Goal: Task Accomplishment & Management: Use online tool/utility

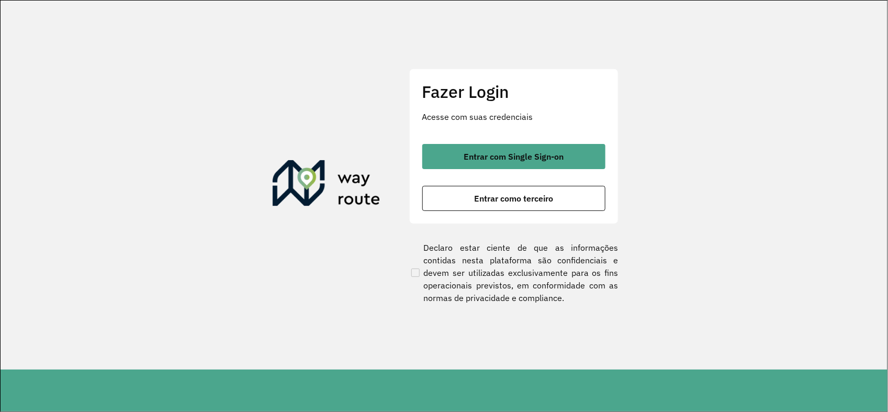
click at [529, 200] on span "Entrar como terceiro" at bounding box center [513, 198] width 79 height 8
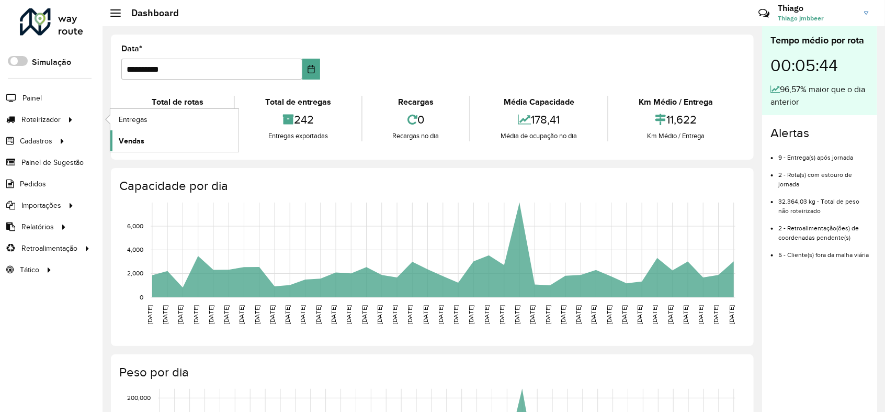
click at [134, 145] on span "Vendas" at bounding box center [132, 141] width 26 height 11
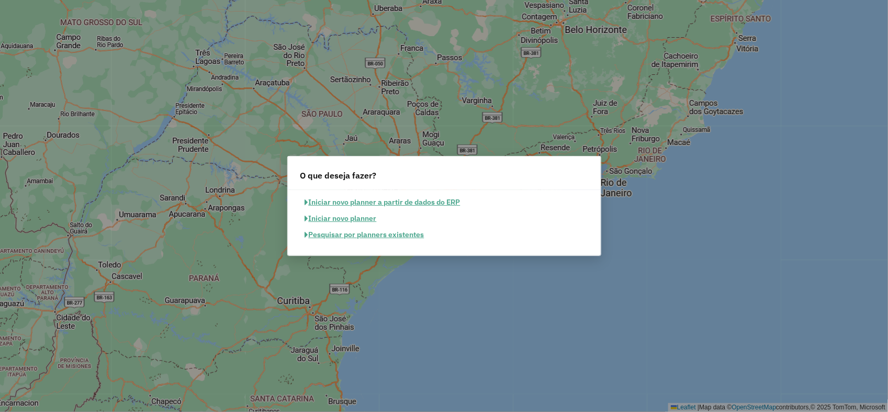
click at [401, 236] on button "Pesquisar por planners existentes" at bounding box center [364, 235] width 129 height 16
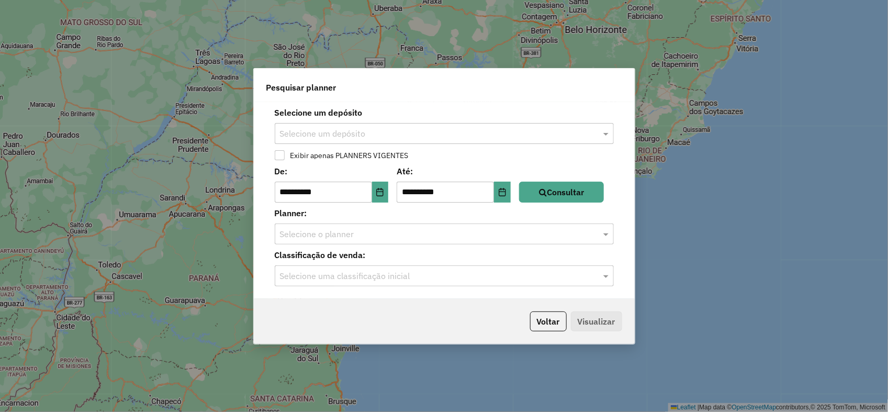
click at [343, 129] on input "text" at bounding box center [434, 134] width 308 height 13
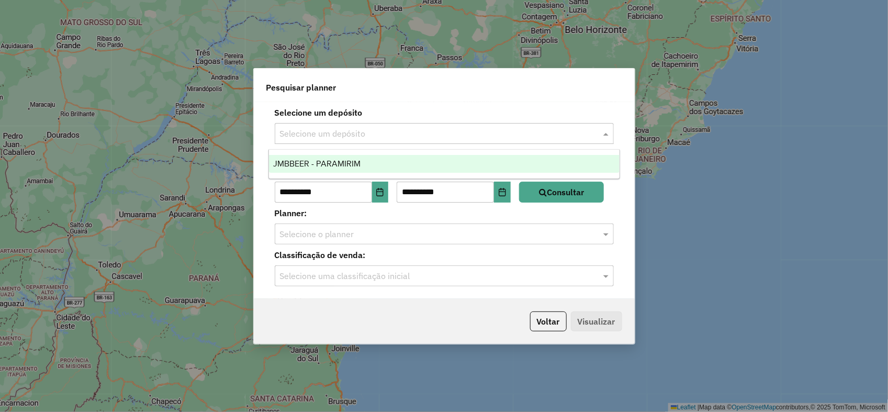
click at [339, 160] on span "JMBBEER - PARAMIRIM" at bounding box center [316, 163] width 87 height 9
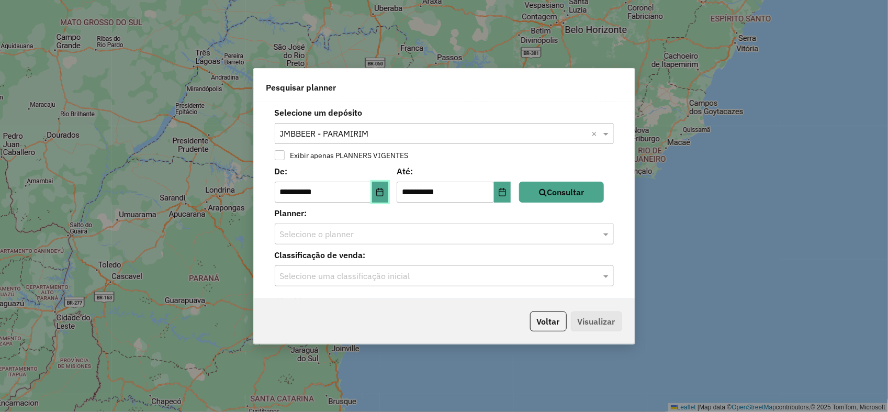
click at [383, 195] on icon "Choose Date" at bounding box center [380, 192] width 7 height 8
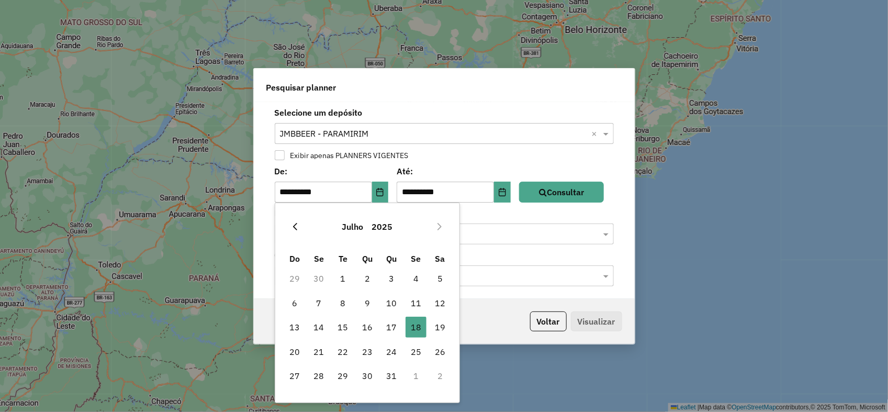
click at [297, 230] on icon "Previous Month" at bounding box center [295, 226] width 4 height 7
click at [297, 229] on icon "Previous Month" at bounding box center [295, 226] width 8 height 8
drag, startPoint x: 297, startPoint y: 229, endPoint x: 463, endPoint y: 174, distance: 174.6
click at [297, 229] on icon "Previous Month" at bounding box center [295, 226] width 8 height 8
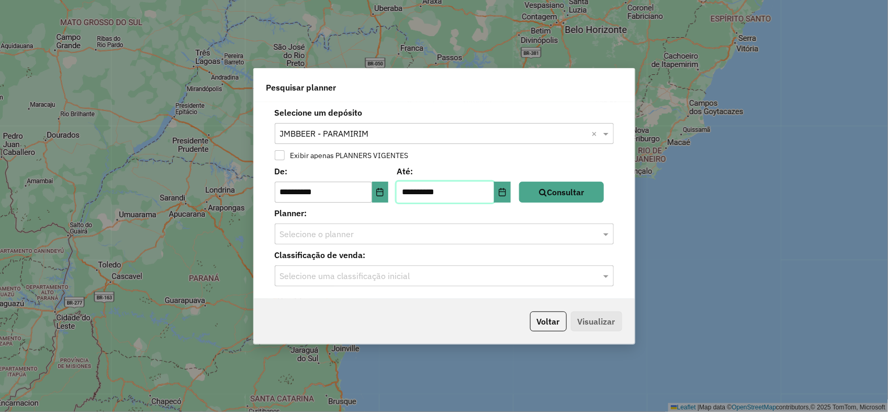
click at [444, 183] on input "**********" at bounding box center [445, 192] width 97 height 21
click at [297, 19] on div "**********" at bounding box center [444, 206] width 888 height 412
click at [378, 192] on button "Choose Date" at bounding box center [380, 192] width 17 height 21
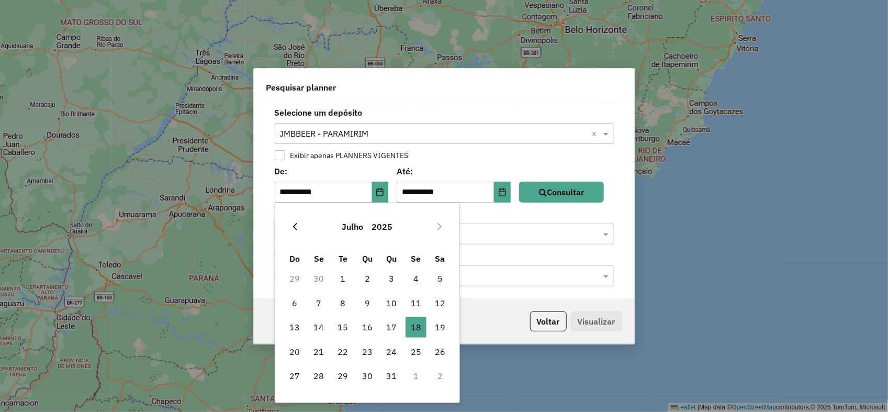
click at [297, 225] on icon "Previous Month" at bounding box center [295, 226] width 8 height 8
click at [291, 228] on icon "Previous Month" at bounding box center [295, 226] width 8 height 8
click at [295, 226] on icon "Previous Month" at bounding box center [295, 226] width 4 height 7
click at [297, 226] on icon "Previous Month" at bounding box center [295, 226] width 8 height 8
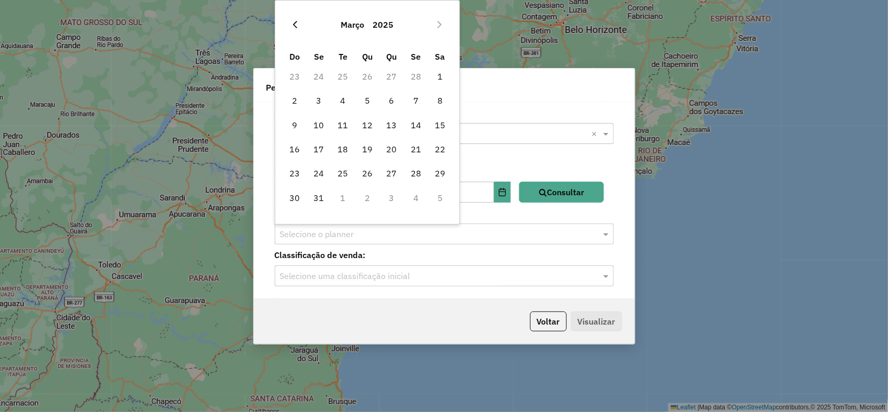
click at [293, 25] on icon "Previous Month" at bounding box center [295, 24] width 8 height 8
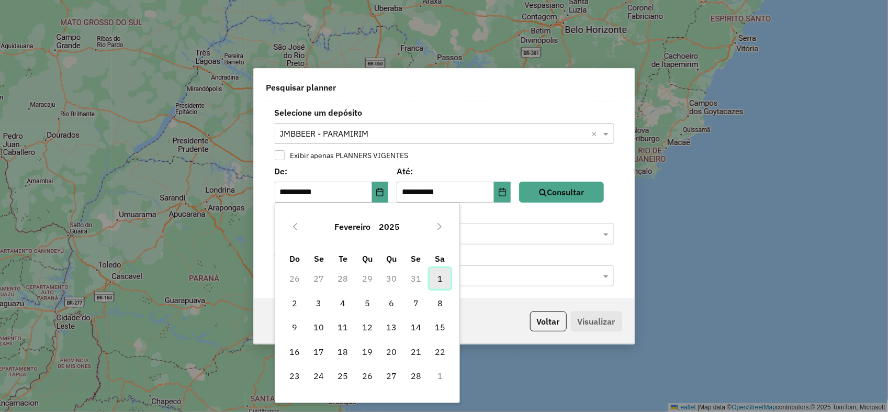
click at [437, 275] on span "1" at bounding box center [440, 278] width 21 height 21
type input "**********"
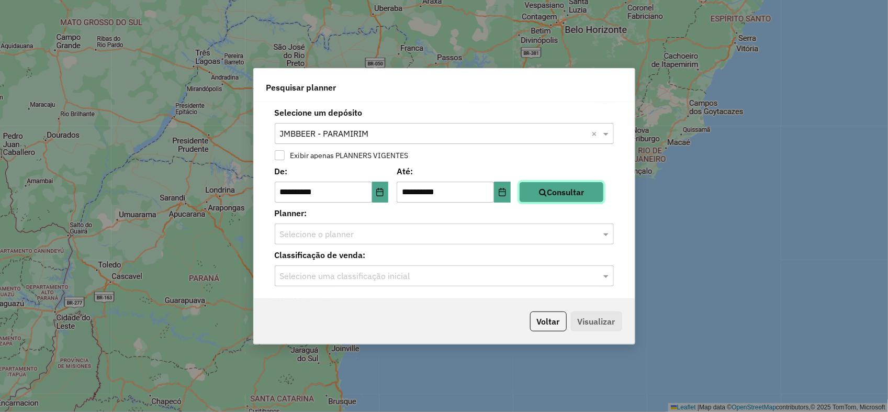
click at [558, 194] on button "Consultar" at bounding box center [561, 192] width 85 height 21
click at [423, 236] on input "text" at bounding box center [434, 234] width 308 height 13
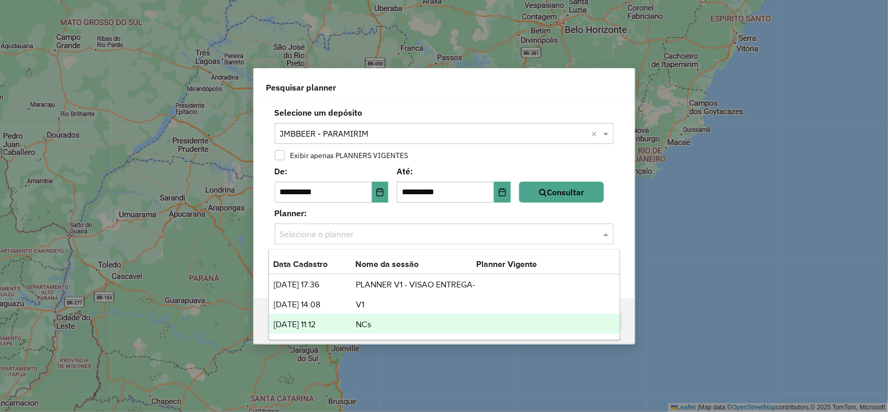
click at [373, 325] on td "NCs" at bounding box center [415, 325] width 121 height 14
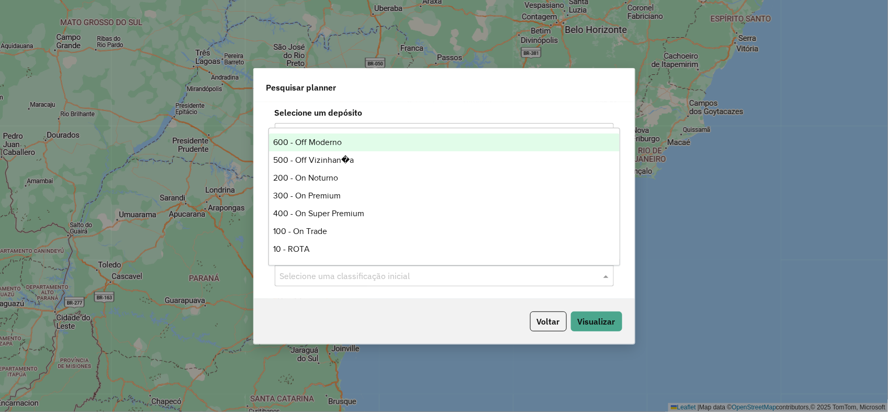
click at [434, 277] on input "text" at bounding box center [434, 276] width 308 height 13
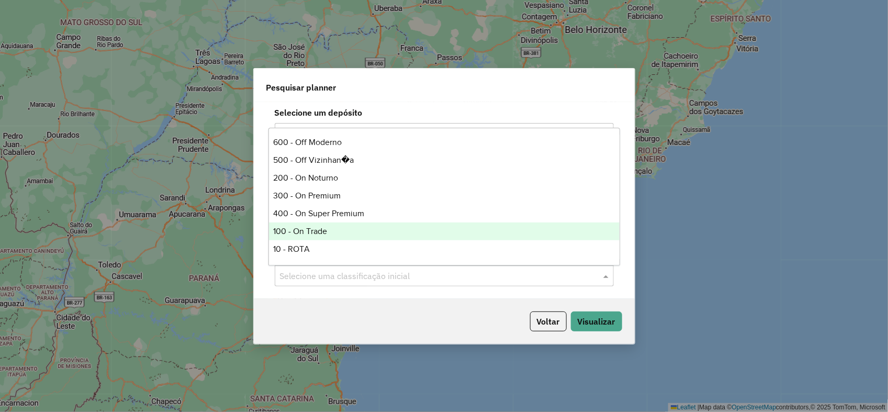
click at [364, 233] on div "100 - On Trade" at bounding box center [444, 231] width 351 height 18
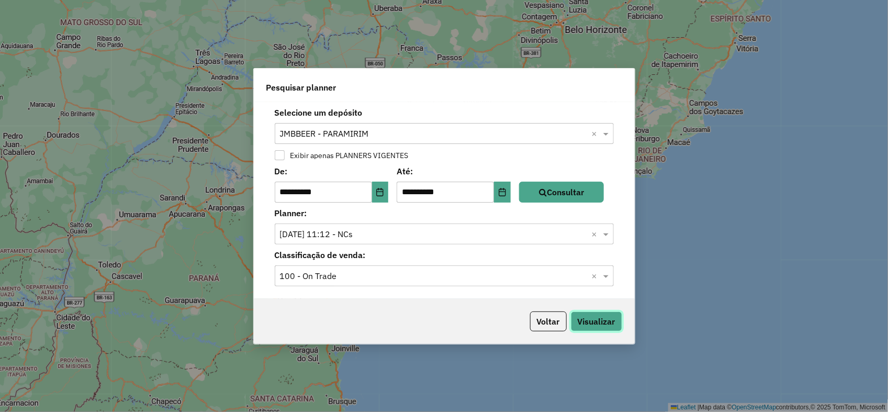
click at [587, 319] on button "Visualizar" at bounding box center [596, 321] width 51 height 20
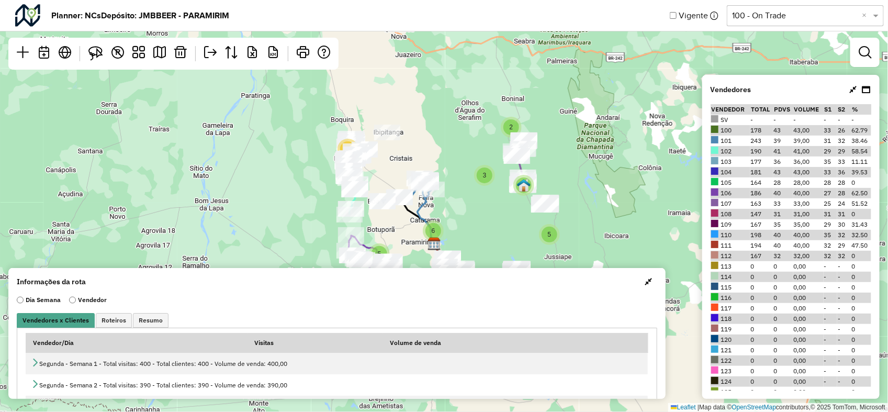
click at [539, 105] on div "2 2 9 3 5 12 6 5 3 40 Leaflet | Map data © OpenStreetMap contributors,© 2025 To…" at bounding box center [444, 206] width 888 height 412
drag, startPoint x: 644, startPoint y: 284, endPoint x: 649, endPoint y: 274, distance: 11.2
click at [645, 284] on span "button" at bounding box center [648, 281] width 7 height 8
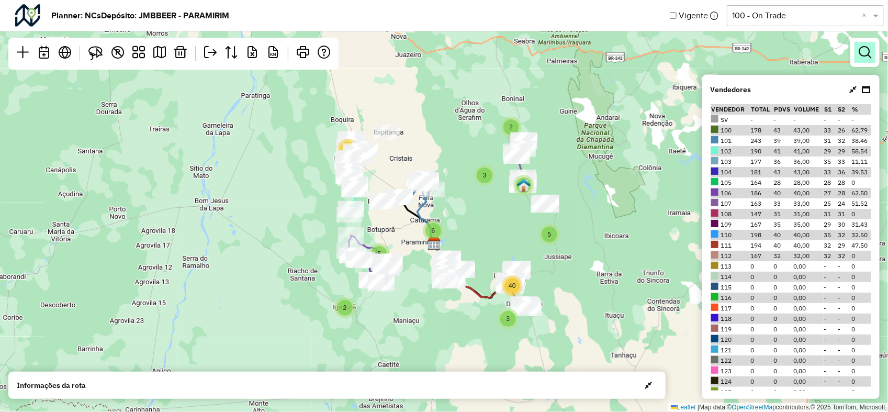
click at [863, 49] on em at bounding box center [865, 52] width 13 height 13
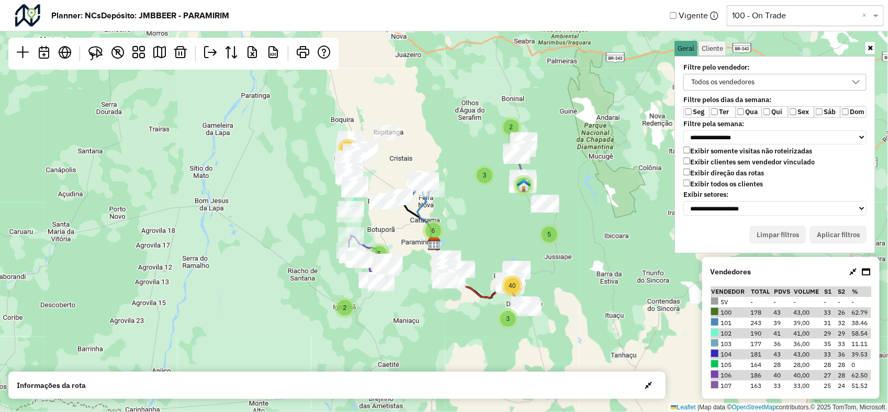
click at [814, 79] on div "Todos os vendedores" at bounding box center [767, 82] width 158 height 16
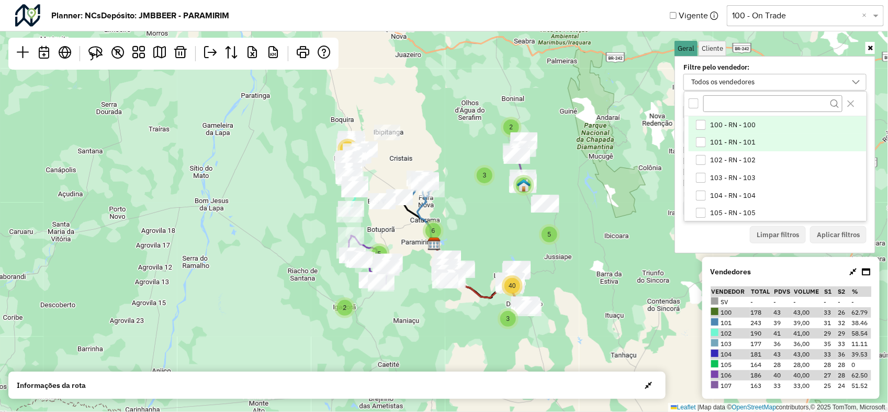
scroll to position [65, 0]
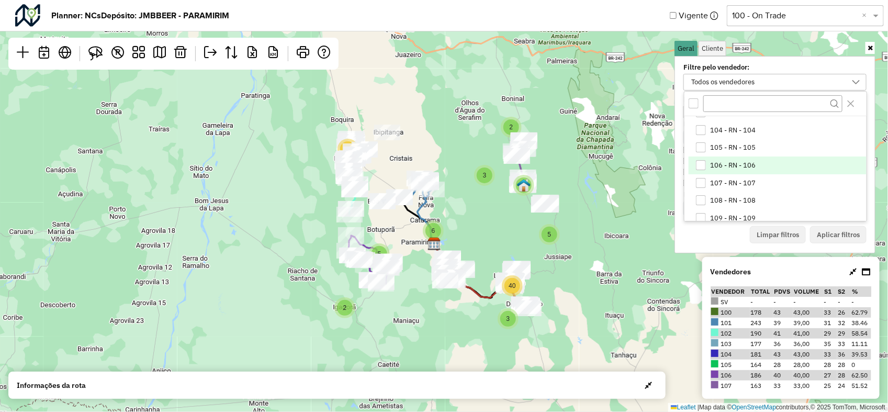
click at [699, 166] on div "106 - RN - 106" at bounding box center [701, 165] width 10 height 10
click at [830, 235] on button "Aplicar filtros" at bounding box center [838, 235] width 57 height 18
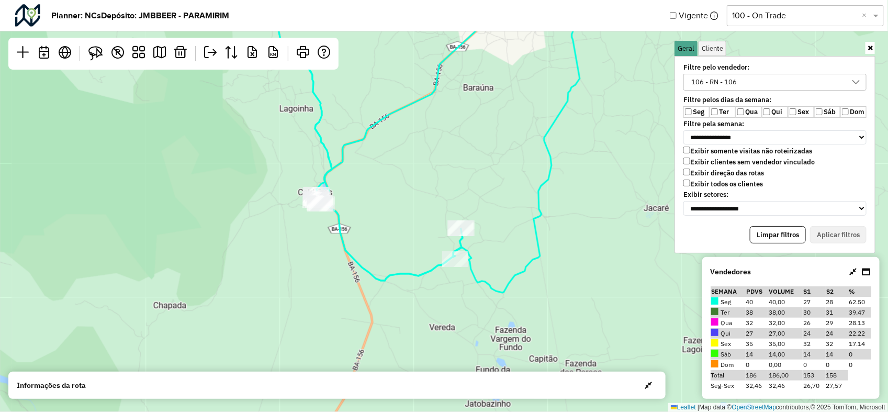
drag, startPoint x: 314, startPoint y: 223, endPoint x: 318, endPoint y: 311, distance: 88.0
click at [316, 320] on div "2 3 2 Leaflet | Map data © OpenStreetMap contributors,© 2025 TomTom, Microsoft" at bounding box center [444, 206] width 888 height 412
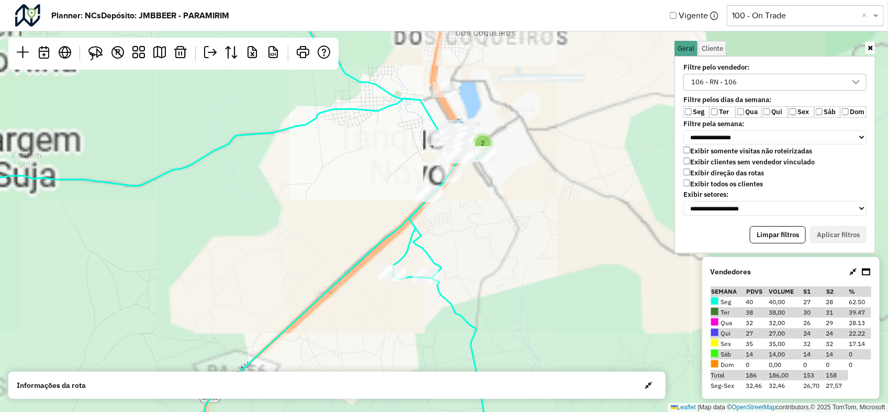
drag, startPoint x: 501, startPoint y: 121, endPoint x: 443, endPoint y: 173, distance: 77.4
click at [446, 163] on div at bounding box center [459, 156] width 26 height 16
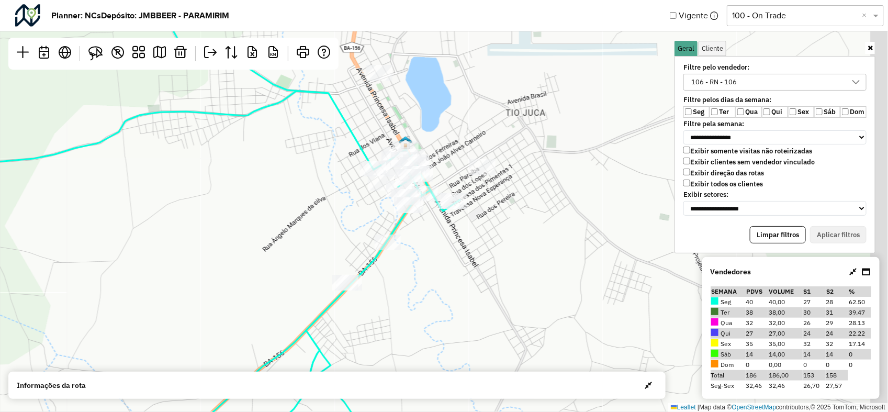
drag, startPoint x: 498, startPoint y: 178, endPoint x: 447, endPoint y: 233, distance: 74.4
click at [447, 233] on div "Leaflet | Map data © OpenStreetMap contributors,© 2025 TomTom, Microsoft" at bounding box center [444, 206] width 888 height 412
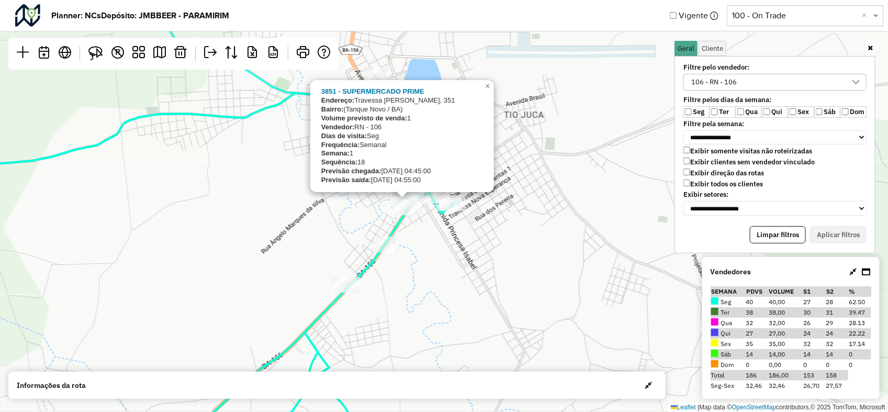
click at [426, 253] on div "3851 - SUPERMERCADO PRIME Endereço: Travessa Antônio Carlos Magalhães, 351 Bair…" at bounding box center [444, 206] width 888 height 412
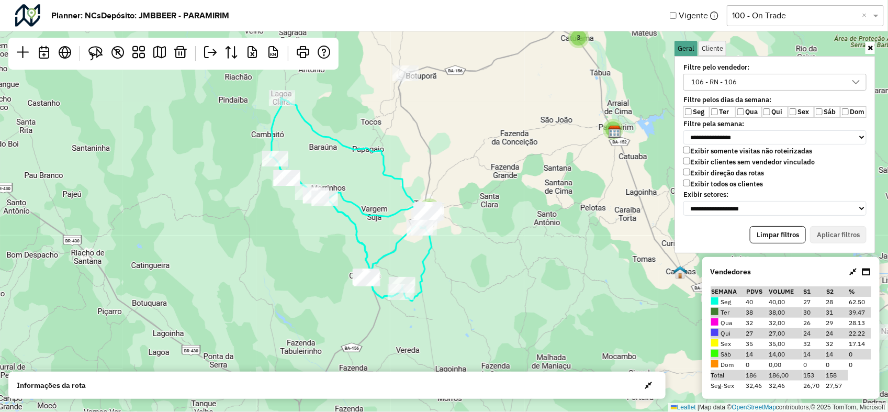
drag, startPoint x: 341, startPoint y: 226, endPoint x: 353, endPoint y: 216, distance: 15.7
click at [353, 216] on icon at bounding box center [353, 228] width 156 height 139
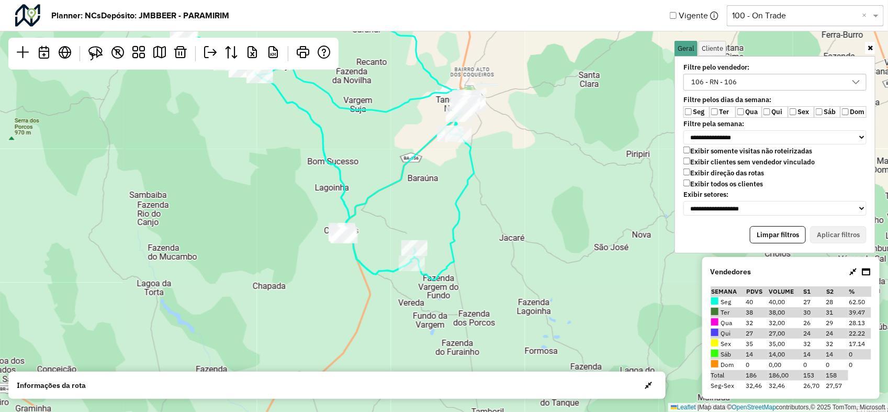
drag, startPoint x: 342, startPoint y: 249, endPoint x: 279, endPoint y: 140, distance: 125.2
click at [279, 140] on div "2 9 3 2 3 4 4 3 2 25 Leaflet | Map data © OpenStreetMap contributors,© 2025 Tom…" at bounding box center [444, 206] width 888 height 412
click at [759, 107] on label "Qua" at bounding box center [749, 112] width 26 height 12
click at [797, 113] on label "Sex" at bounding box center [801, 112] width 26 height 12
click at [690, 108] on label "Seg" at bounding box center [696, 112] width 26 height 12
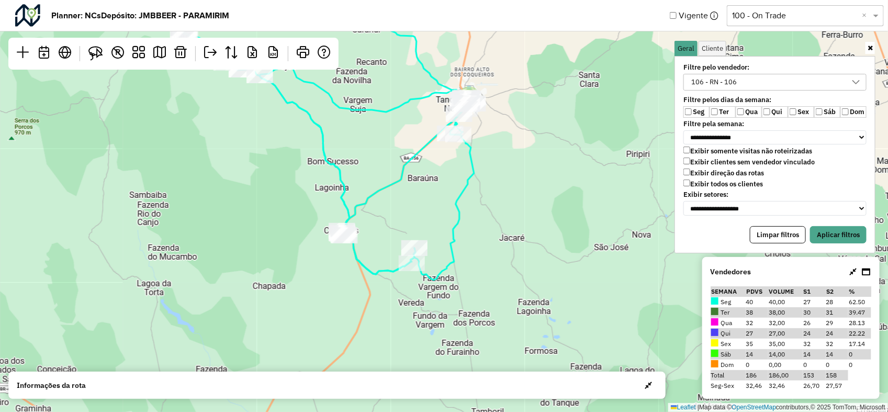
click at [801, 109] on label "Sex" at bounding box center [801, 112] width 26 height 12
click at [815, 110] on label "Sáb" at bounding box center [827, 112] width 26 height 12
click at [837, 220] on div "**********" at bounding box center [774, 154] width 201 height 197
click at [840, 232] on button "Aplicar filtros" at bounding box center [838, 235] width 57 height 18
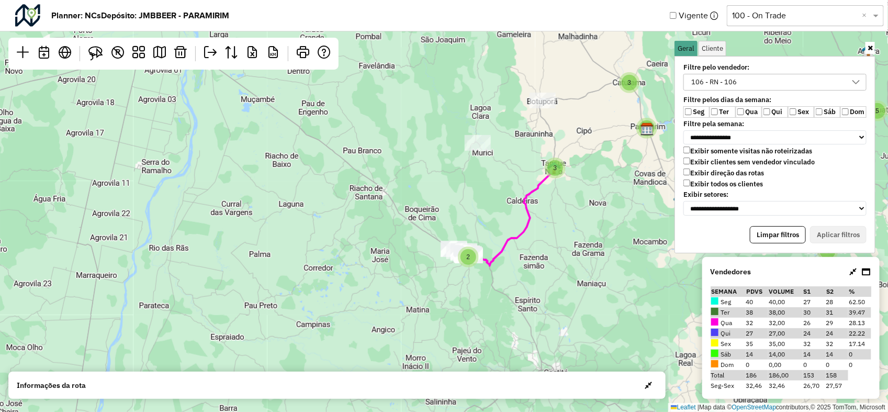
drag, startPoint x: 422, startPoint y: 307, endPoint x: 469, endPoint y: 277, distance: 55.7
click at [469, 277] on div "2 2 9 3 3 3 9 2 3 5 4 36 Leaflet | Map data © OpenStreetMap contributors,© 2025…" at bounding box center [444, 206] width 888 height 412
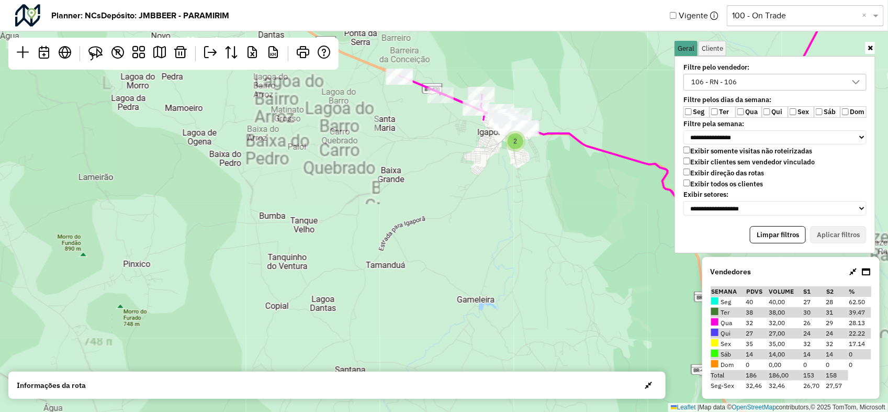
drag, startPoint x: 487, startPoint y: 182, endPoint x: 446, endPoint y: 228, distance: 61.9
click at [446, 229] on div "2 Leaflet | Map data © OpenStreetMap contributors,© 2025 TomTom, Microsoft" at bounding box center [444, 206] width 888 height 412
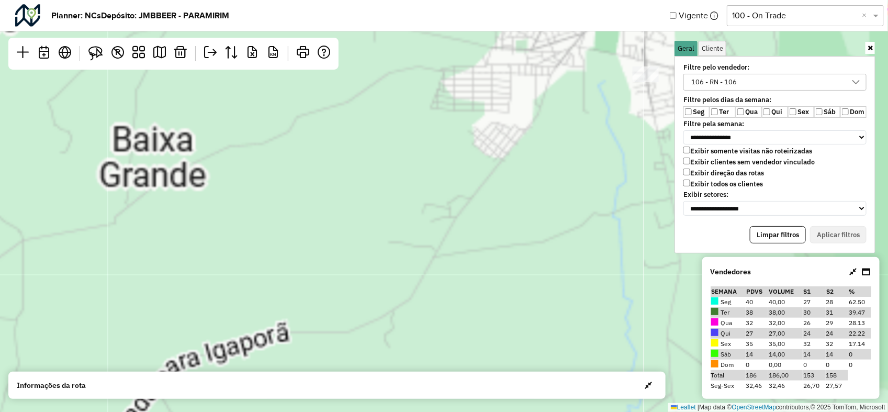
drag, startPoint x: 447, startPoint y: 159, endPoint x: 388, endPoint y: 267, distance: 123.7
click at [388, 267] on div "2 Leaflet | Map data © OpenStreetMap contributors,© 2025 TomTom, Microsoft" at bounding box center [444, 206] width 888 height 412
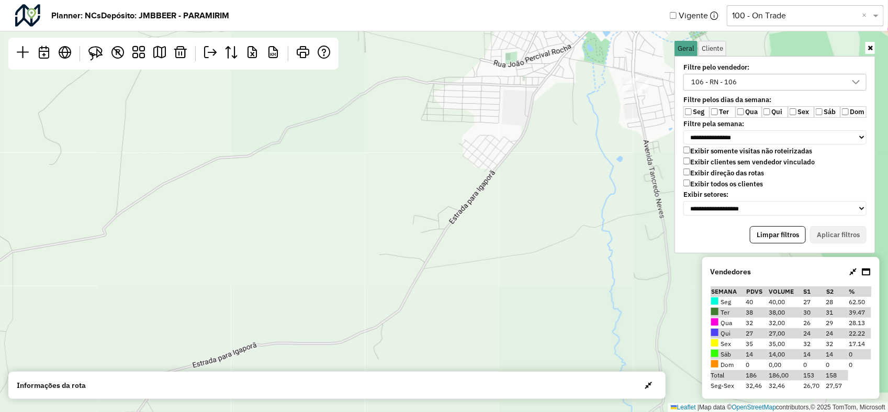
drag, startPoint x: 409, startPoint y: 208, endPoint x: 345, endPoint y: 263, distance: 83.9
click at [345, 263] on div "Leaflet | Map data © OpenStreetMap contributors,© 2025 TomTom, Microsoft" at bounding box center [444, 206] width 888 height 412
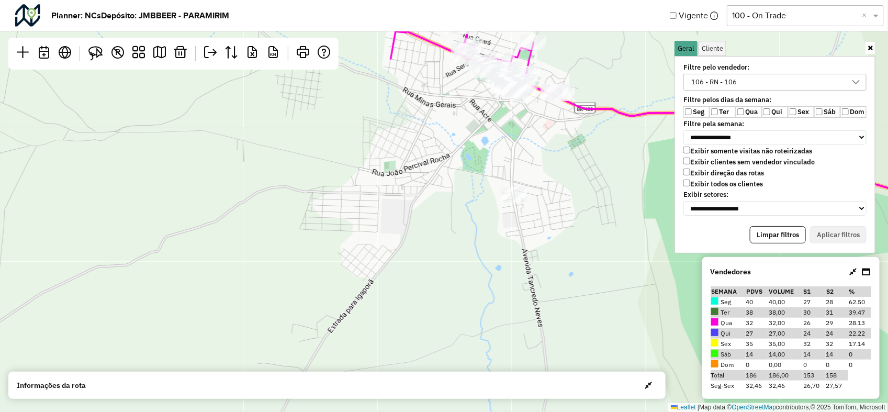
drag, startPoint x: 328, startPoint y: 276, endPoint x: 325, endPoint y: 263, distance: 13.9
click at [322, 280] on div "Leaflet | Map data © OpenStreetMap contributors,© 2025 TomTom, Microsoft" at bounding box center [444, 206] width 888 height 412
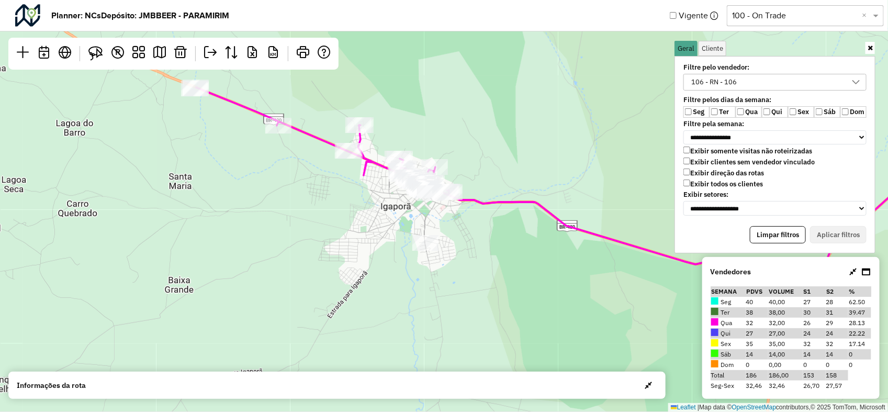
drag, startPoint x: 386, startPoint y: 168, endPoint x: 360, endPoint y: 226, distance: 63.2
click at [360, 226] on div "Leaflet | Map data © OpenStreetMap contributors,© 2025 TomTom, Microsoft" at bounding box center [444, 206] width 888 height 412
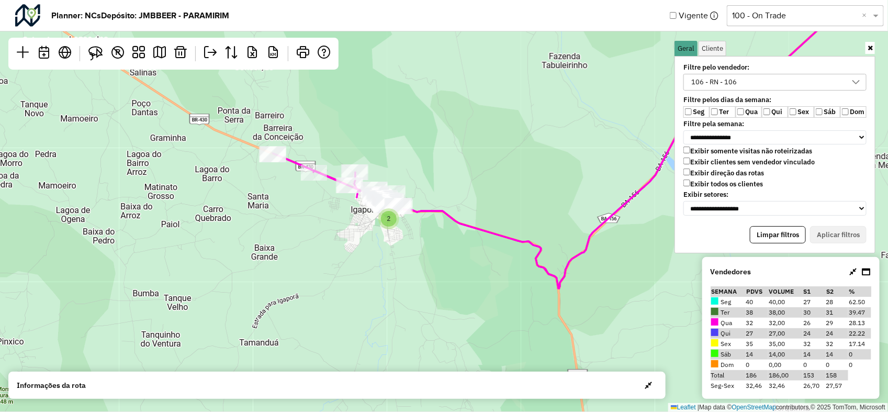
click at [717, 85] on div "106 - RN - 106" at bounding box center [714, 82] width 53 height 16
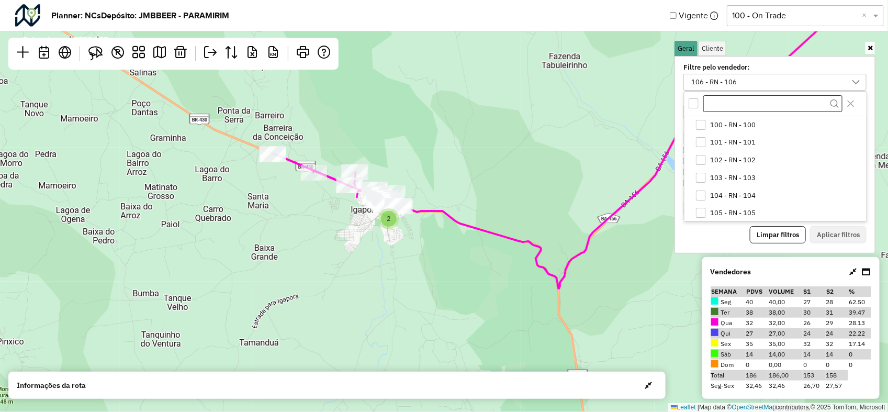
scroll to position [19, 0]
click at [700, 212] on icon "106 - RN - 106" at bounding box center [700, 211] width 7 height 7
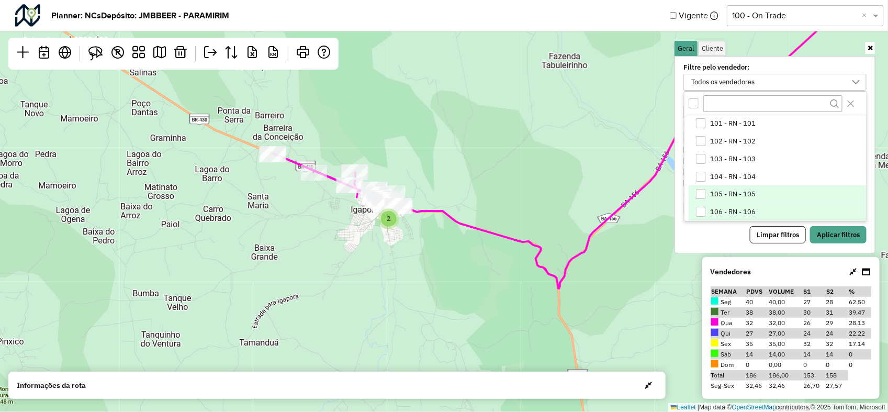
click at [701, 198] on div "105 - RN - 105" at bounding box center [701, 194] width 10 height 10
click at [853, 235] on button "Aplicar filtros" at bounding box center [838, 235] width 57 height 18
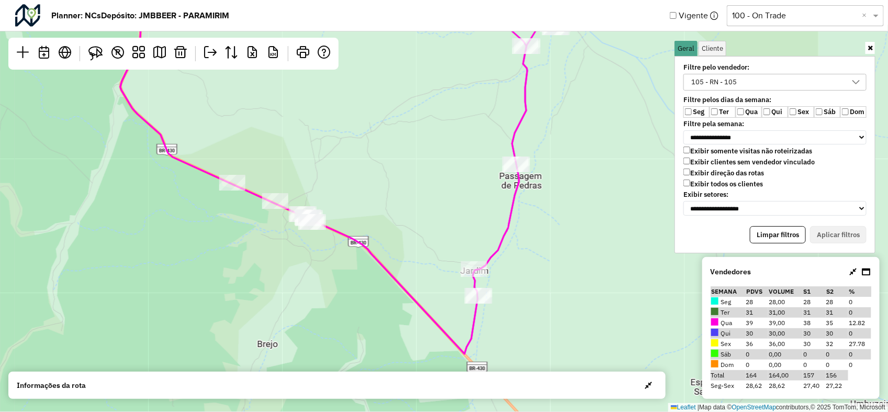
drag, startPoint x: 449, startPoint y: 194, endPoint x: 367, endPoint y: 234, distance: 91.3
click at [357, 242] on div "Leaflet | Map data © OpenStreetMap contributors,© 2025 TomTom, Microsoft" at bounding box center [444, 206] width 888 height 412
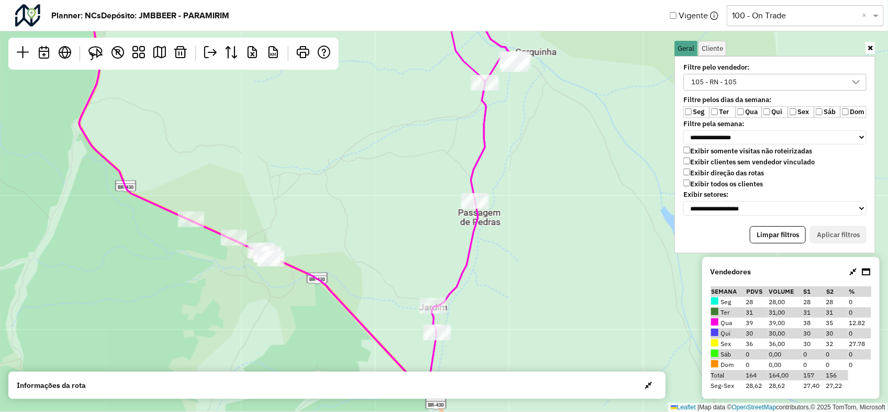
drag, startPoint x: 388, startPoint y: 179, endPoint x: 372, endPoint y: 194, distance: 21.9
click at [372, 194] on div "Leaflet | Map data © OpenStreetMap contributors,© 2025 TomTom, Microsoft" at bounding box center [444, 206] width 888 height 412
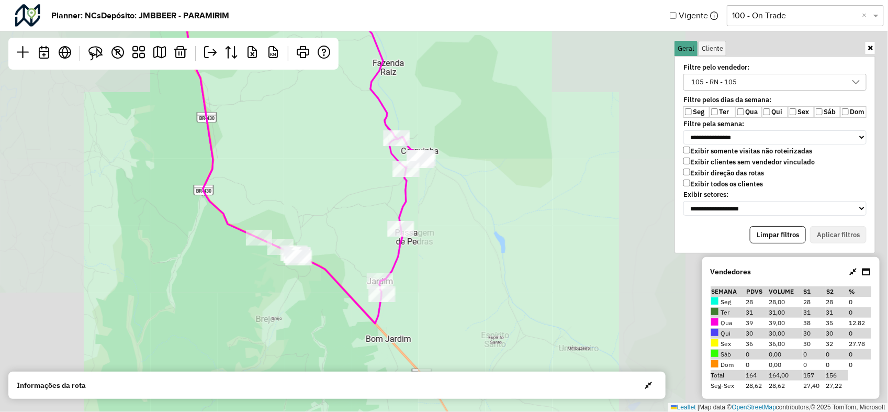
drag, startPoint x: 471, startPoint y: 153, endPoint x: 462, endPoint y: 178, distance: 26.8
click at [462, 178] on div "2 Leaflet | Map data © OpenStreetMap contributors,© 2025 TomTom, Microsoft" at bounding box center [444, 206] width 888 height 412
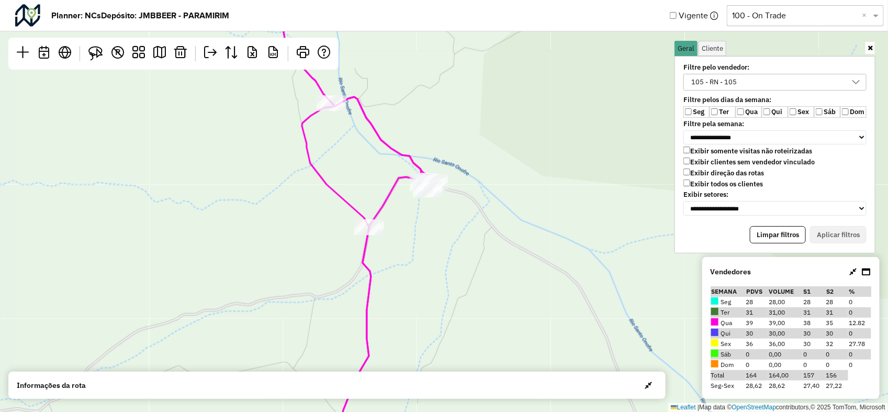
drag, startPoint x: 423, startPoint y: 178, endPoint x: 433, endPoint y: 213, distance: 37.1
click at [433, 213] on div "Leaflet | Map data © OpenStreetMap contributors,© 2025 TomTom, Microsoft" at bounding box center [444, 206] width 888 height 412
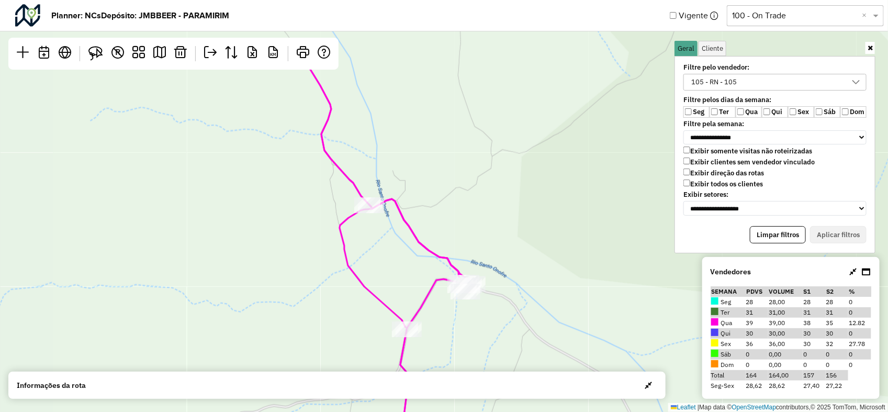
drag, startPoint x: 425, startPoint y: 220, endPoint x: 462, endPoint y: 305, distance: 92.6
click at [462, 306] on div "Leaflet | Map data © OpenStreetMap contributors,© 2025 TomTom, Microsoft" at bounding box center [444, 206] width 888 height 412
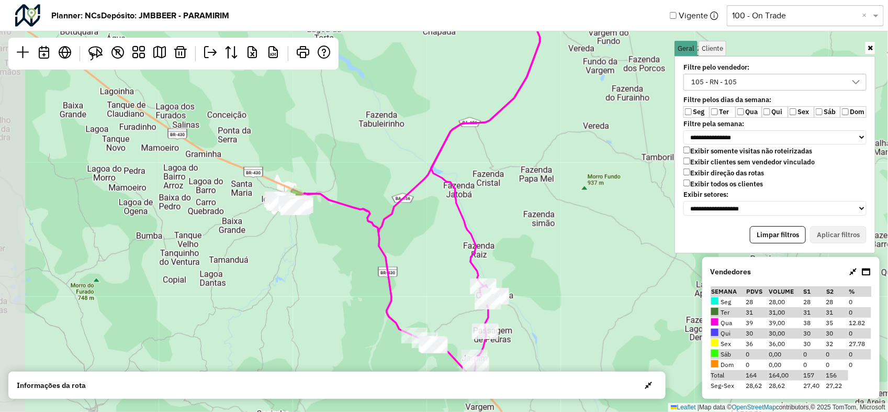
drag, startPoint x: 319, startPoint y: 212, endPoint x: 359, endPoint y: 237, distance: 46.5
click at [359, 237] on div "2 3 2 4 4 3 2 25 Leaflet | Map data © OpenStreetMap contributors,© 2025 TomTom,…" at bounding box center [444, 206] width 888 height 412
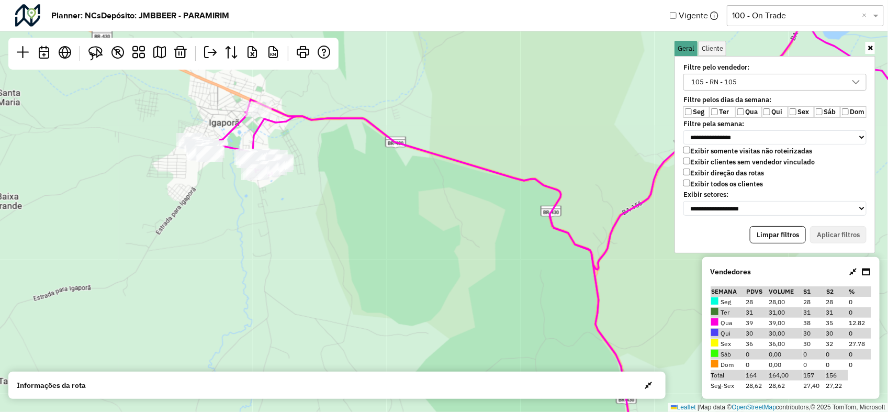
drag, startPoint x: 250, startPoint y: 182, endPoint x: 291, endPoint y: 223, distance: 58.8
click at [291, 223] on div "Leaflet | Map data © OpenStreetMap contributors,© 2025 TomTom, Microsoft" at bounding box center [444, 206] width 888 height 412
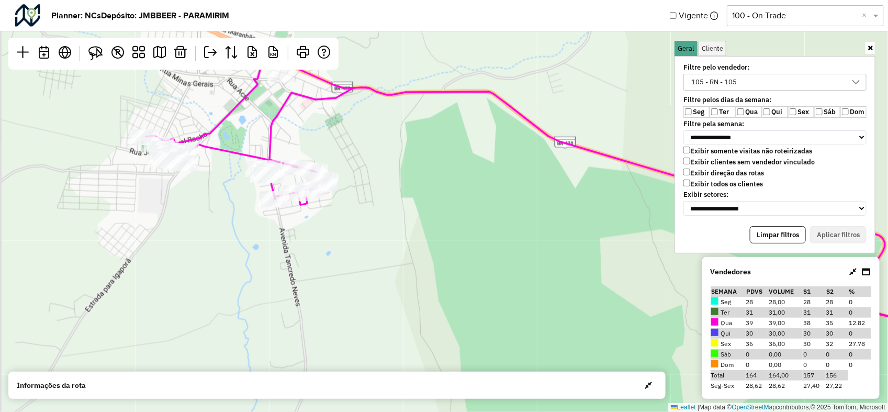
drag, startPoint x: 254, startPoint y: 205, endPoint x: 322, endPoint y: 276, distance: 98.8
click at [326, 289] on div "Leaflet | Map data © OpenStreetMap contributors,© 2025 TomTom, Microsoft" at bounding box center [444, 206] width 888 height 412
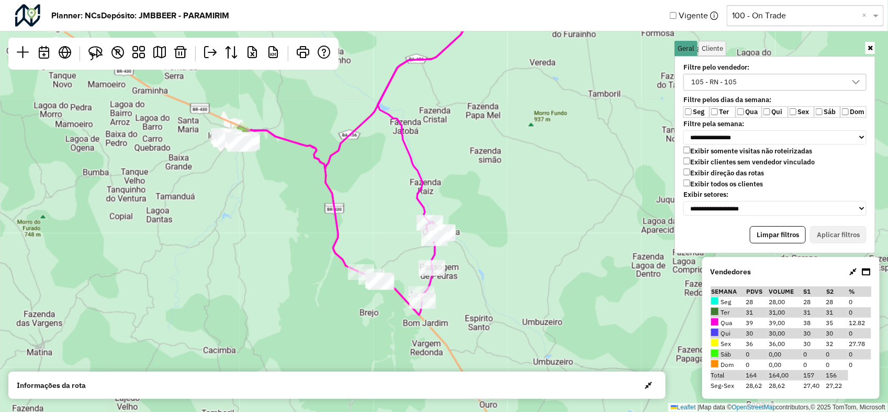
drag, startPoint x: 268, startPoint y: 289, endPoint x: 268, endPoint y: 179, distance: 109.9
click at [268, 179] on div "2 3 2 4 4 3 2 25 Leaflet | Map data © OpenStreetMap contributors,© 2025 TomTom,…" at bounding box center [444, 206] width 888 height 412
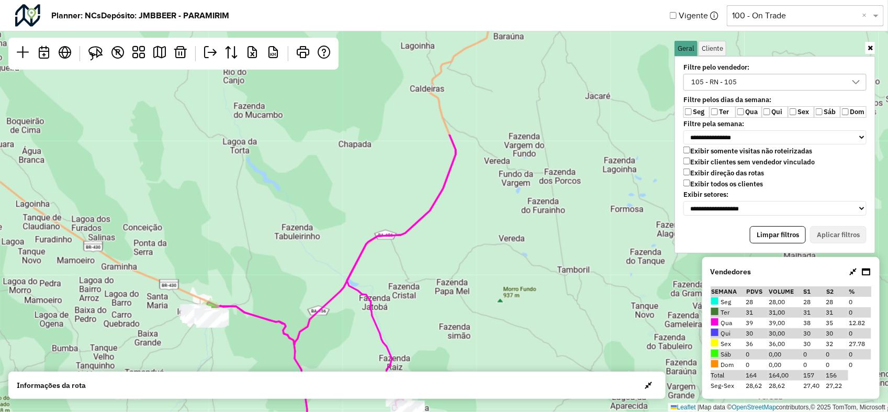
drag, startPoint x: 455, startPoint y: 174, endPoint x: 424, endPoint y: 350, distance: 178.5
click at [424, 350] on div "2 3 2 4 4 3 2 25 Leaflet | Map data © OpenStreetMap contributors,© 2025 TomTom,…" at bounding box center [444, 206] width 888 height 412
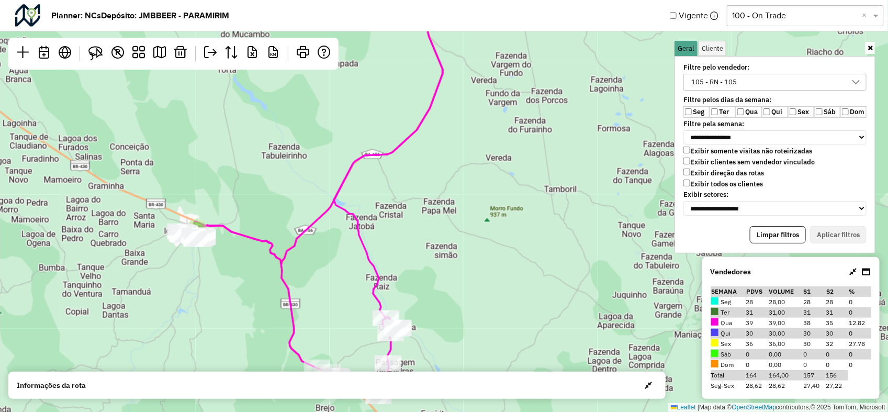
drag, startPoint x: 410, startPoint y: 208, endPoint x: 401, endPoint y: 156, distance: 53.1
click at [399, 159] on div "2 3 2 4 4 3 2 25 3 Leaflet | Map data © OpenStreetMap contributors,© 2025 TomTo…" at bounding box center [444, 206] width 888 height 412
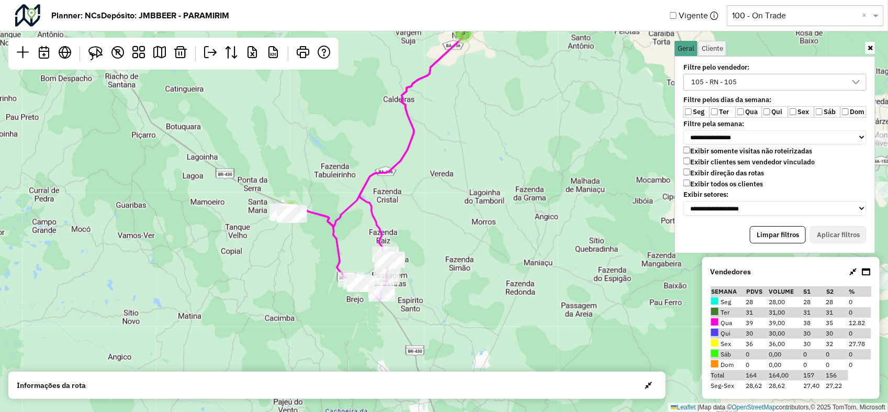
drag, startPoint x: 409, startPoint y: 141, endPoint x: 402, endPoint y: 159, distance: 18.8
click at [402, 159] on icon at bounding box center [373, 166] width 181 height 268
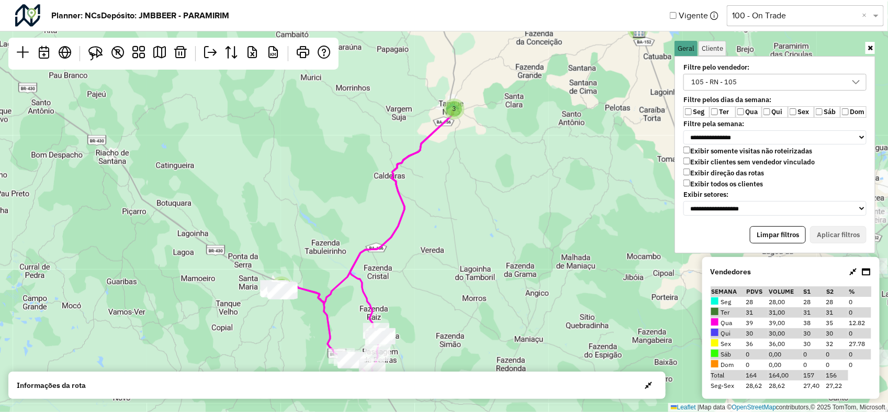
drag, startPoint x: 428, startPoint y: 194, endPoint x: 421, endPoint y: 265, distance: 72.0
click at [421, 265] on div "2 9 3 3 9 2 3 5 4 4 30 Leaflet | Map data © OpenStreetMap contributors,© 2025 T…" at bounding box center [444, 206] width 888 height 412
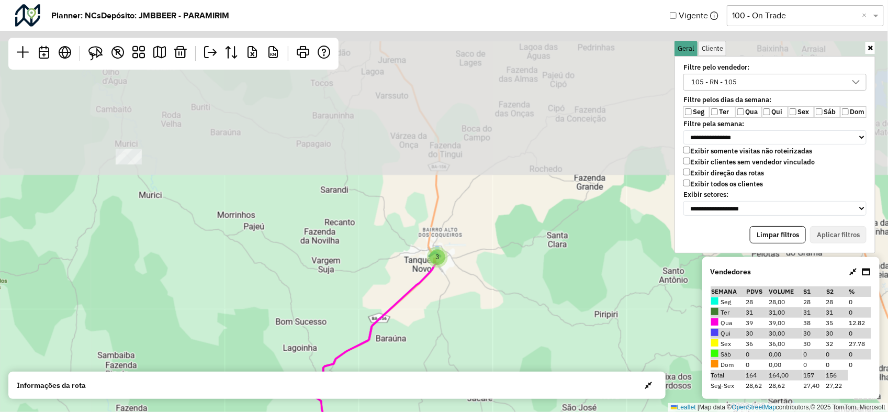
drag, startPoint x: 454, startPoint y: 134, endPoint x: 451, endPoint y: 307, distance: 172.2
click at [451, 312] on div "2 3 2 3 5 4 4 3 2 25 Leaflet | Map data © OpenStreetMap contributors,© 2025 Tom…" at bounding box center [444, 206] width 888 height 412
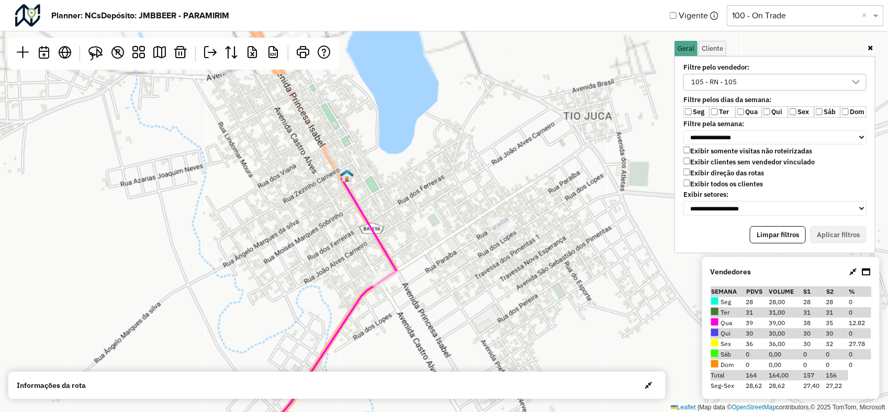
drag, startPoint x: 409, startPoint y: 192, endPoint x: 432, endPoint y: 309, distance: 118.9
click at [432, 309] on div "Leaflet | Map data © OpenStreetMap contributors,© 2025 TomTom, Microsoft" at bounding box center [444, 206] width 888 height 412
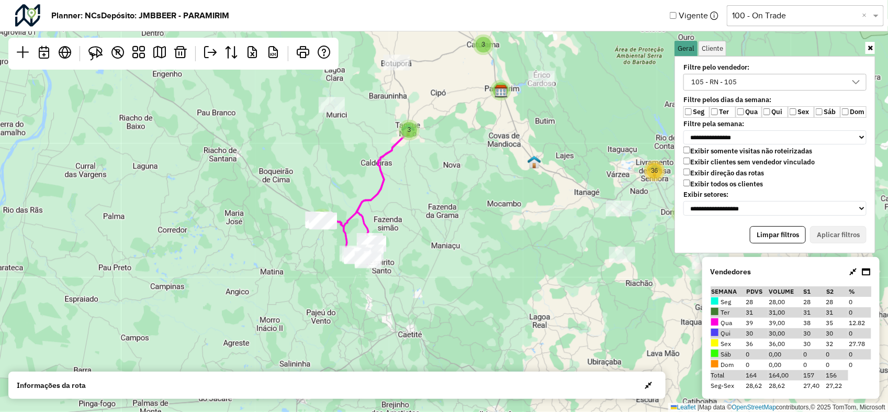
drag, startPoint x: 346, startPoint y: 265, endPoint x: 390, endPoint y: 210, distance: 70.7
click at [390, 210] on div "2 2 9 3 3 3 9 2 3 5 4 36 Leaflet | Map data © OpenStreetMap contributors,© 2025…" at bounding box center [444, 206] width 888 height 412
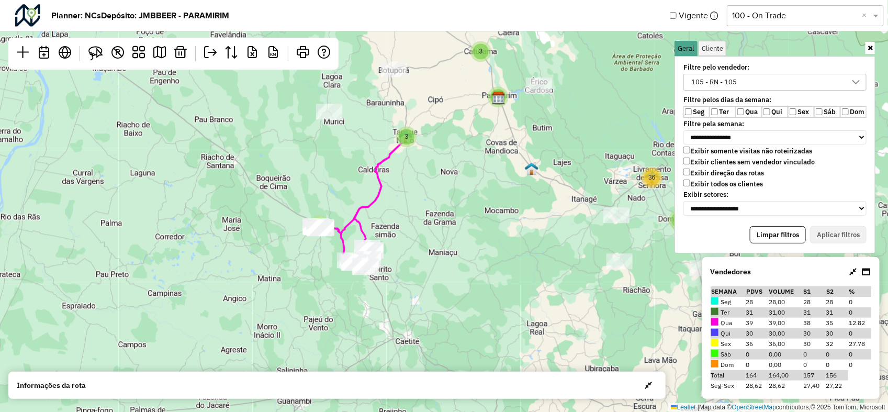
click at [797, 85] on div "105 - RN - 105" at bounding box center [767, 82] width 158 height 16
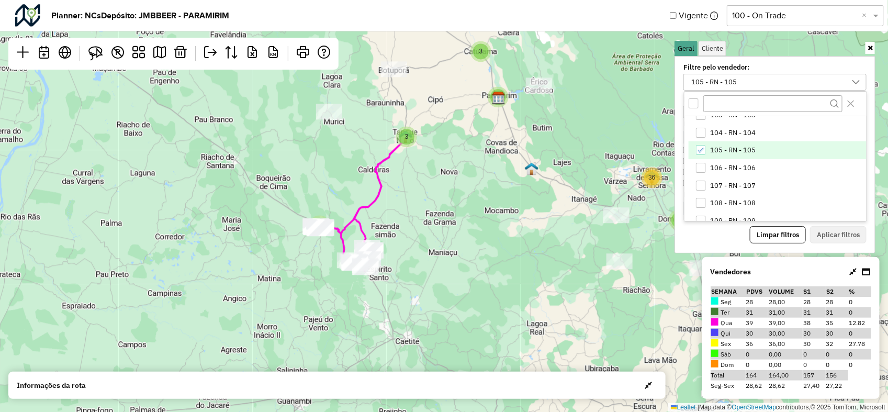
scroll to position [66, 0]
click at [705, 145] on div "105 - RN - 105" at bounding box center [701, 146] width 10 height 10
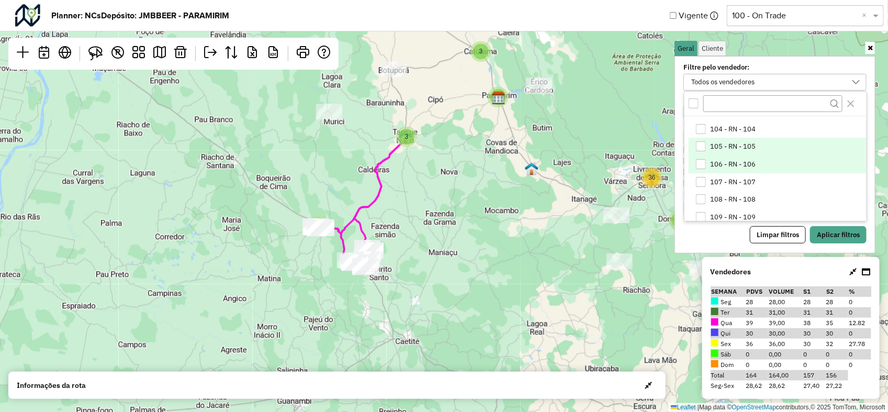
click at [704, 157] on li "106 - RN - 106" at bounding box center [778, 164] width 178 height 18
click at [833, 246] on div "Filtre pelo vendedor: 106 - RN - 106 100 - RN - 100 101 - RN - 101 102 - RN - 1…" at bounding box center [774, 154] width 201 height 197
click at [830, 241] on button "Aplicar filtros" at bounding box center [838, 235] width 57 height 18
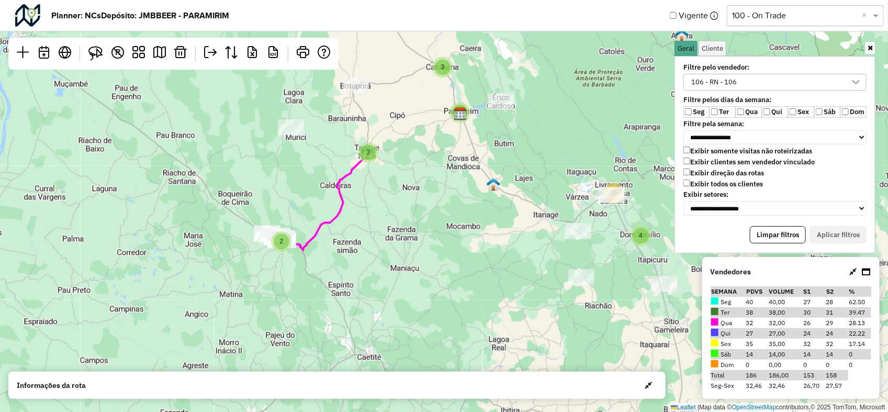
drag, startPoint x: 504, startPoint y: 244, endPoint x: 470, endPoint y: 260, distance: 37.5
click at [470, 260] on div "4 5 3 2 3 2 3 3 9 9 2 36 Leaflet | Map data © OpenStreetMap contributors,© 2025…" at bounding box center [444, 206] width 888 height 412
drag, startPoint x: 323, startPoint y: 283, endPoint x: 354, endPoint y: 297, distance: 34.4
click at [354, 297] on div "4 5 3 2 3 2 3 3 9 9 2 36 Leaflet | Map data © OpenStreetMap contributors,© 2025…" at bounding box center [444, 206] width 888 height 412
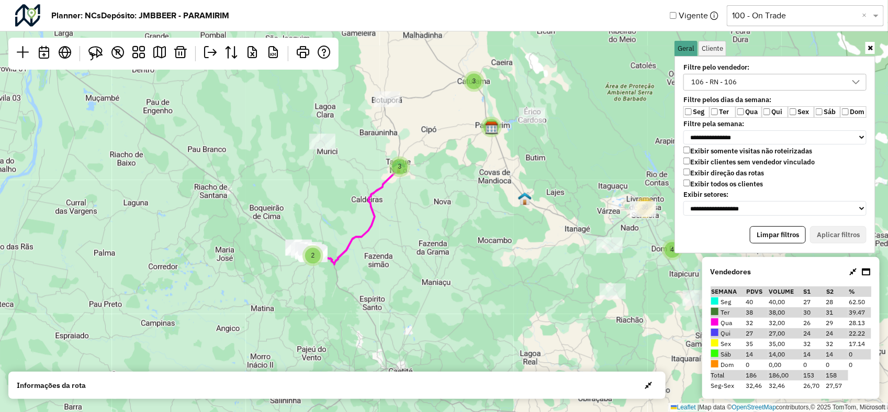
click at [731, 82] on div "106 - RN - 106" at bounding box center [714, 82] width 53 height 16
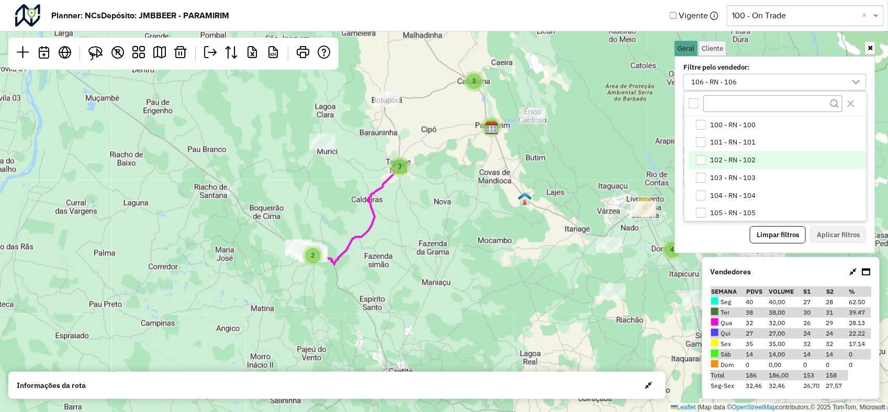
scroll to position [19, 0]
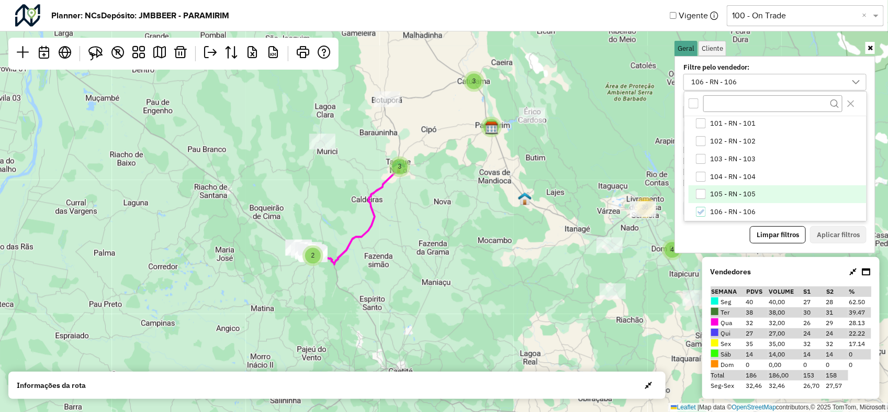
drag, startPoint x: 700, startPoint y: 188, endPoint x: 730, endPoint y: 197, distance: 32.1
click at [699, 188] on li "105 - RN - 105" at bounding box center [778, 194] width 178 height 18
drag, startPoint x: 823, startPoint y: 228, endPoint x: 685, endPoint y: 253, distance: 139.9
click at [824, 228] on button "Aplicar filtros" at bounding box center [838, 235] width 57 height 18
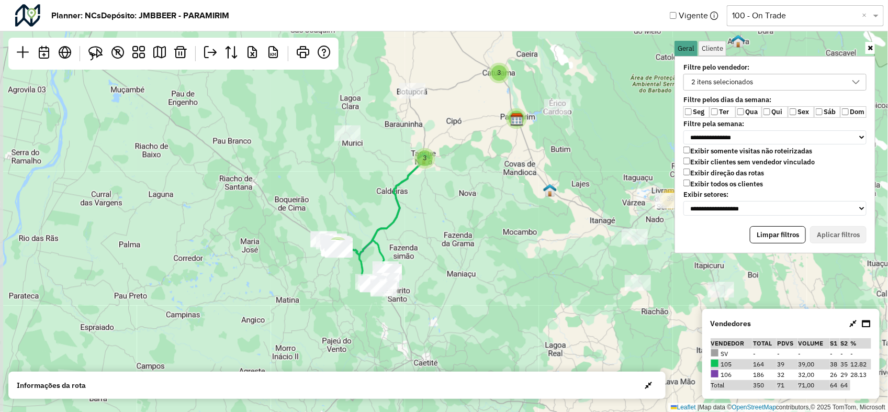
drag, startPoint x: 459, startPoint y: 271, endPoint x: 484, endPoint y: 262, distance: 26.5
click at [484, 262] on div "4 5 3 2 3 2 3 3 9 9 2 36 Leaflet | Map data © OpenStreetMap contributors,© 2025…" at bounding box center [444, 206] width 888 height 412
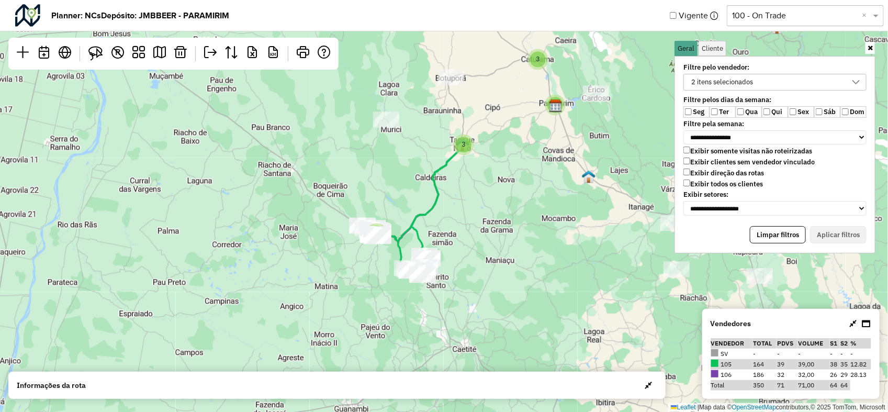
click at [490, 284] on div "4 5 3 2 3 2 3 3 9 9 2 36 Leaflet | Map data © OpenStreetMap contributors,© 2025…" at bounding box center [444, 206] width 888 height 412
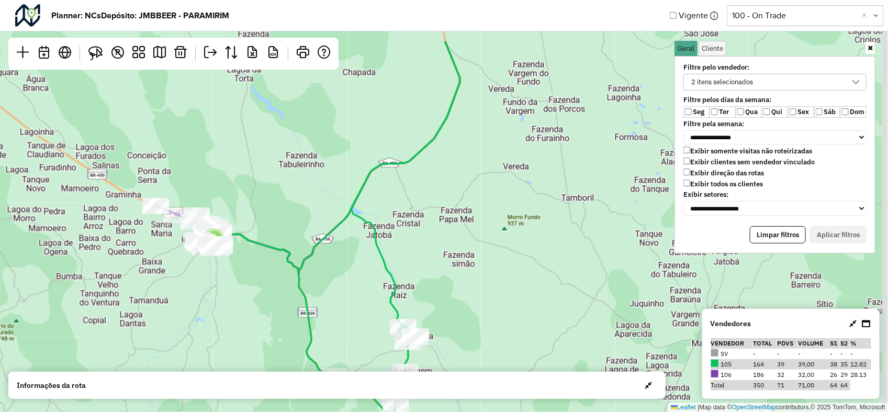
drag, startPoint x: 500, startPoint y: 171, endPoint x: 432, endPoint y: 270, distance: 120.2
click at [432, 273] on div "2 3 2 4 4 3 2 25 Leaflet | Map data © OpenStreetMap contributors,© 2025 TomTom,…" at bounding box center [444, 206] width 888 height 412
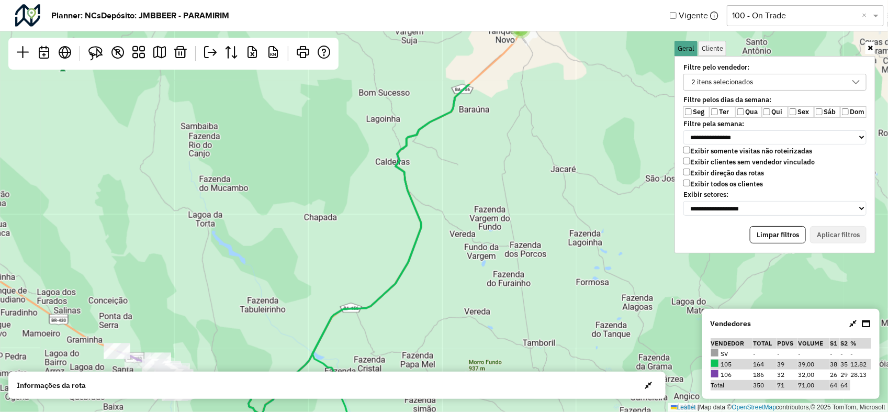
drag, startPoint x: 471, startPoint y: 134, endPoint x: 446, endPoint y: 259, distance: 127.6
click at [446, 259] on div "2 3 2 4 4 3 2 25 Leaflet | Map data © OpenStreetMap contributors,© 2025 TomTom,…" at bounding box center [444, 206] width 888 height 412
click at [815, 229] on button "Aplicar filtros" at bounding box center [838, 235] width 57 height 18
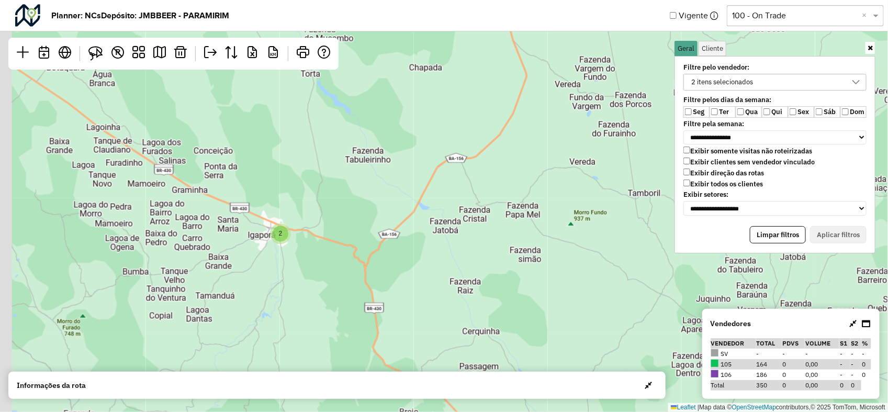
drag, startPoint x: 328, startPoint y: 330, endPoint x: 436, endPoint y: 178, distance: 186.9
click at [436, 178] on div "2 4 3 4 3 2 3 2 25 Leaflet | Map data © OpenStreetMap contributors,© 2025 TomTo…" at bounding box center [444, 206] width 888 height 412
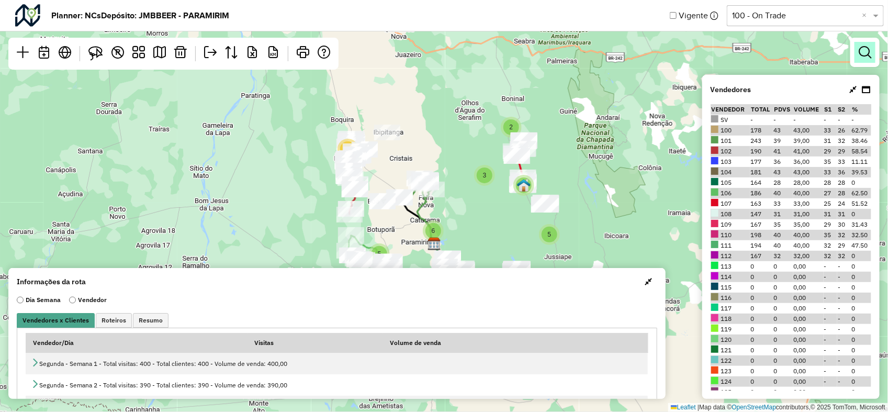
click at [864, 53] on em at bounding box center [865, 52] width 13 height 13
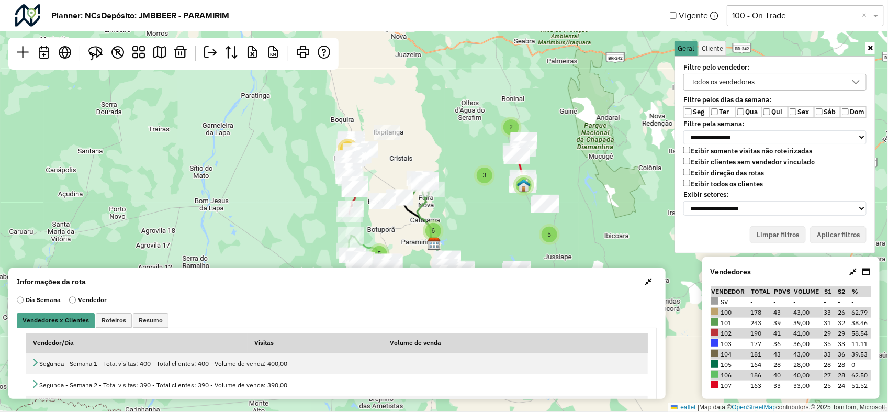
click at [721, 81] on div "Todos os vendedores" at bounding box center [723, 82] width 71 height 16
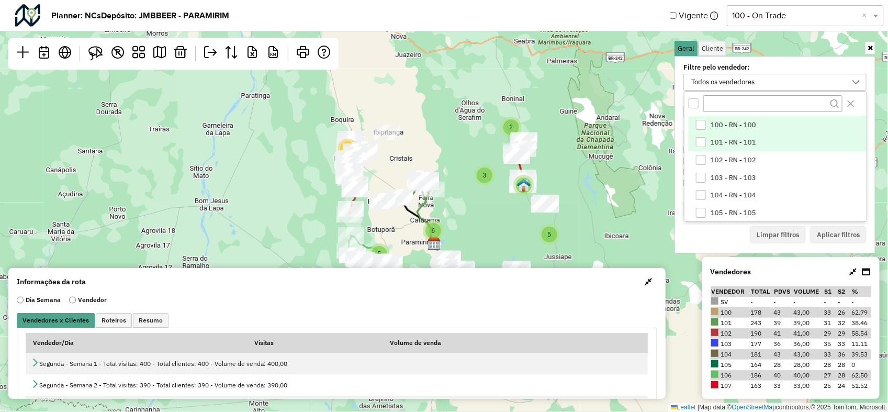
scroll to position [5, 38]
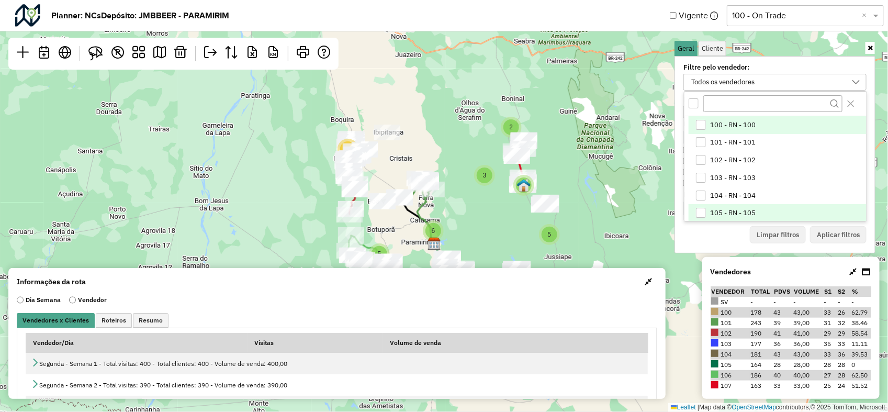
click at [705, 204] on li "105 - RN - 105" at bounding box center [778, 213] width 178 height 18
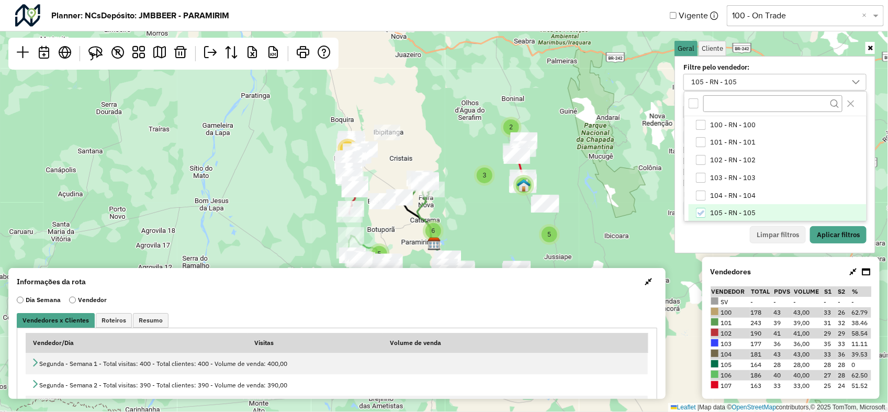
scroll to position [65, 0]
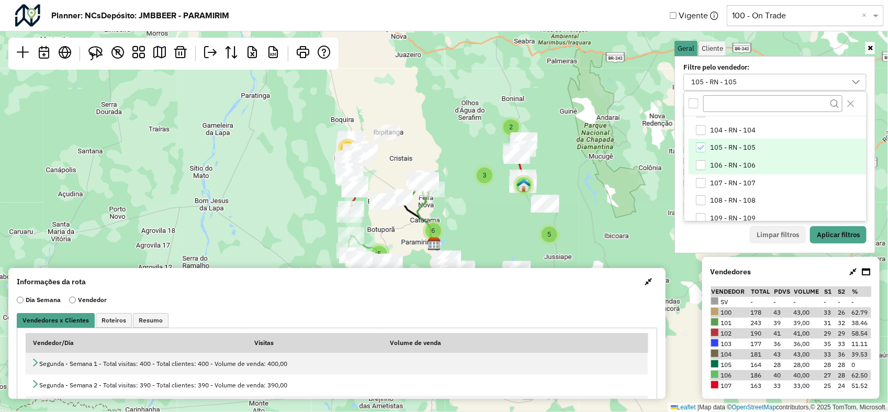
click at [704, 163] on div "106 - RN - 106" at bounding box center [701, 165] width 10 height 10
click at [822, 227] on button "Aplicar filtros" at bounding box center [838, 235] width 57 height 18
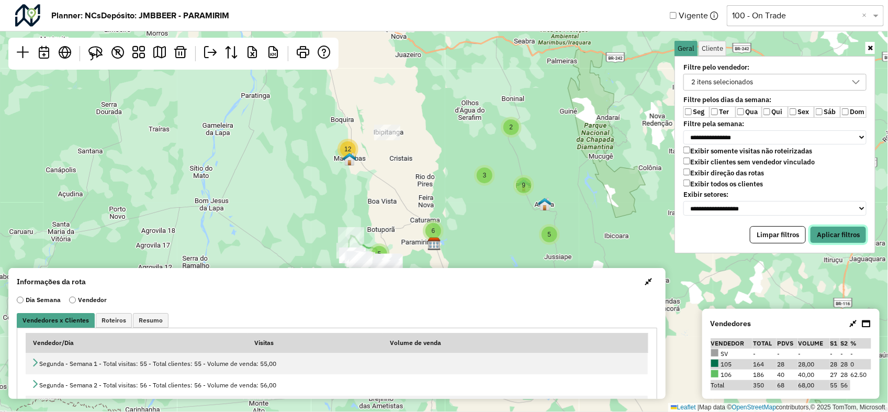
click at [820, 236] on button "Aplicar filtros" at bounding box center [838, 235] width 57 height 18
click at [645, 282] on span "button" at bounding box center [648, 281] width 7 height 8
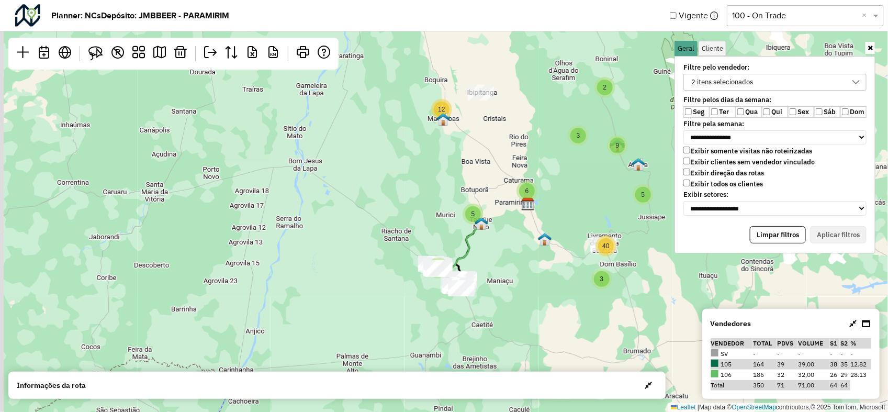
drag, startPoint x: 457, startPoint y: 296, endPoint x: 497, endPoint y: 273, distance: 46.4
click at [556, 254] on div "3 5 5 2 3 2 12 9 6 40 Leaflet | Map data © OpenStreetMap contributors,© 2025 To…" at bounding box center [444, 206] width 888 height 412
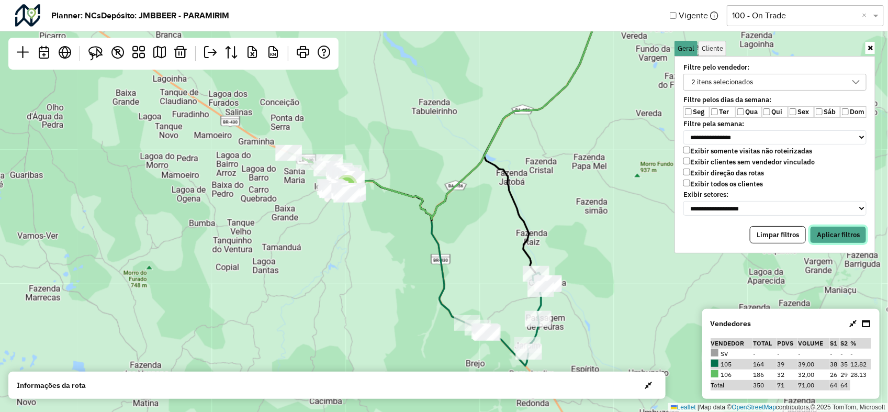
click at [819, 229] on button "Aplicar filtros" at bounding box center [838, 235] width 57 height 18
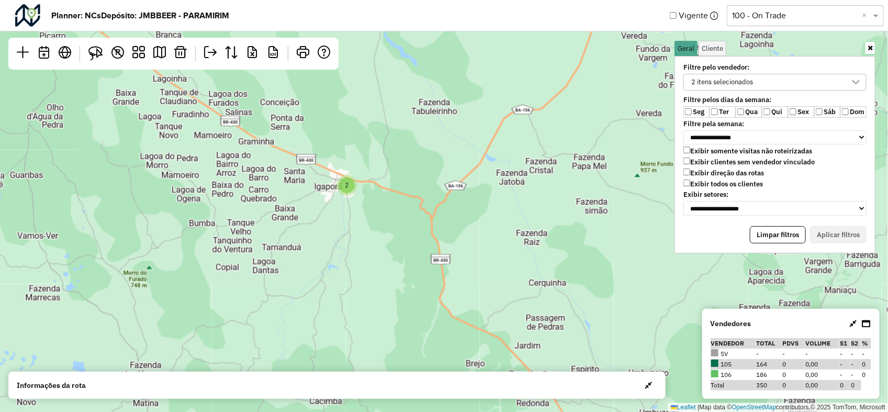
click at [715, 108] on label "Ter" at bounding box center [723, 112] width 26 height 12
click at [828, 232] on button "Aplicar filtros" at bounding box center [838, 235] width 57 height 18
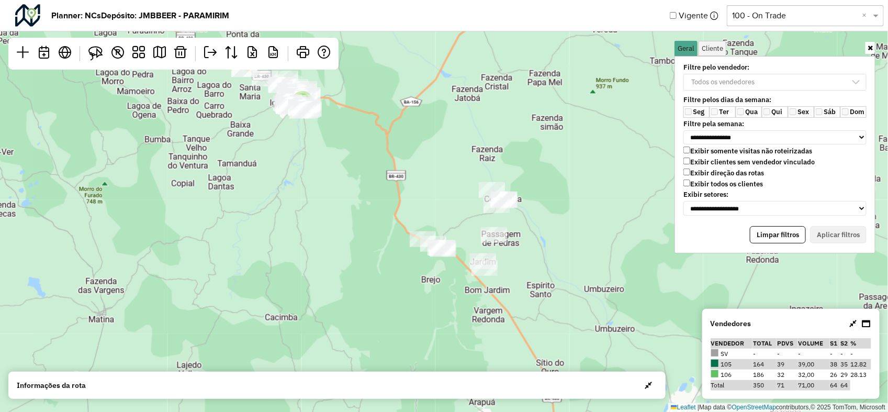
drag, startPoint x: 414, startPoint y: 285, endPoint x: 435, endPoint y: 223, distance: 65.2
click at [369, 200] on div "2 3 4 3 2 2 25 Leaflet | Map data © OpenStreetMap contributors,© 2025 TomTom, M…" at bounding box center [444, 206] width 888 height 412
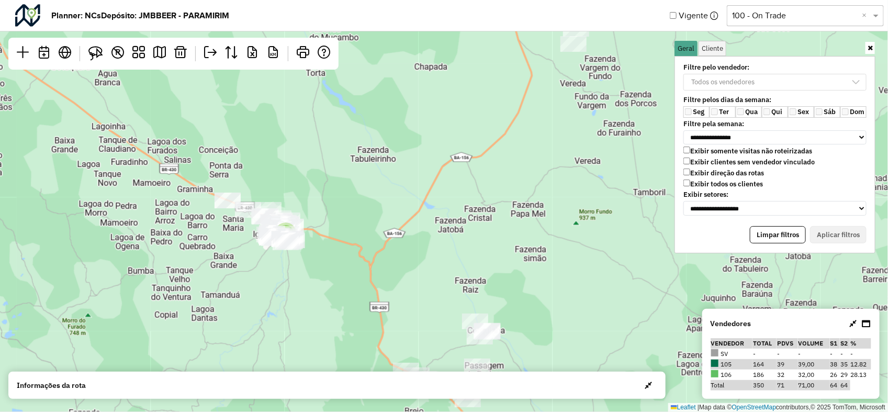
drag, startPoint x: 458, startPoint y: 165, endPoint x: 447, endPoint y: 216, distance: 51.8
click at [440, 302] on div "2 3 4 3 2 25 2 4 Leaflet | Map data © OpenStreetMap contributors,© 2025 TomTom,…" at bounding box center [444, 206] width 888 height 412
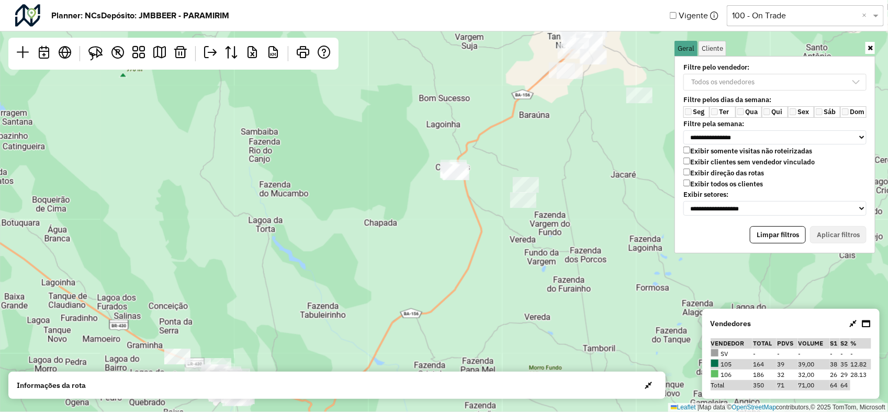
drag, startPoint x: 436, startPoint y: 213, endPoint x: 422, endPoint y: 252, distance: 41.5
click at [422, 252] on div "2 3 4 3 2 25 2 4 Leaflet | Map data © OpenStreetMap contributors,© 2025 TomTom,…" at bounding box center [444, 206] width 888 height 412
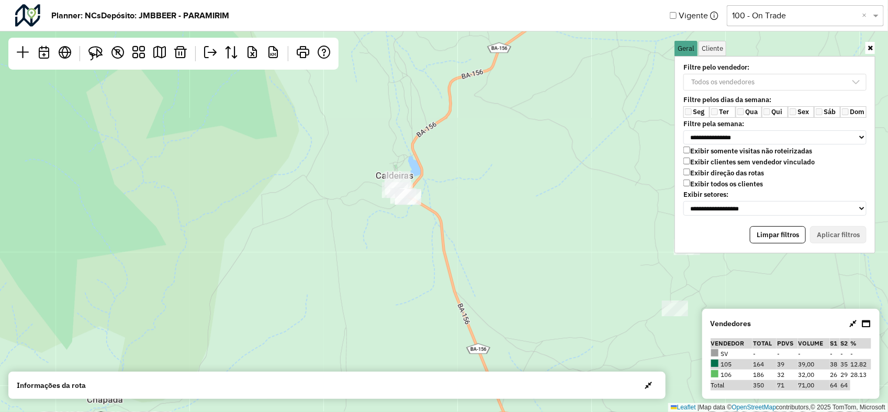
drag, startPoint x: 431, startPoint y: 152, endPoint x: 412, endPoint y: 215, distance: 65.4
click at [412, 215] on div "2 Leaflet | Map data © OpenStreetMap contributors,© 2025 TomTom, Microsoft" at bounding box center [444, 206] width 888 height 412
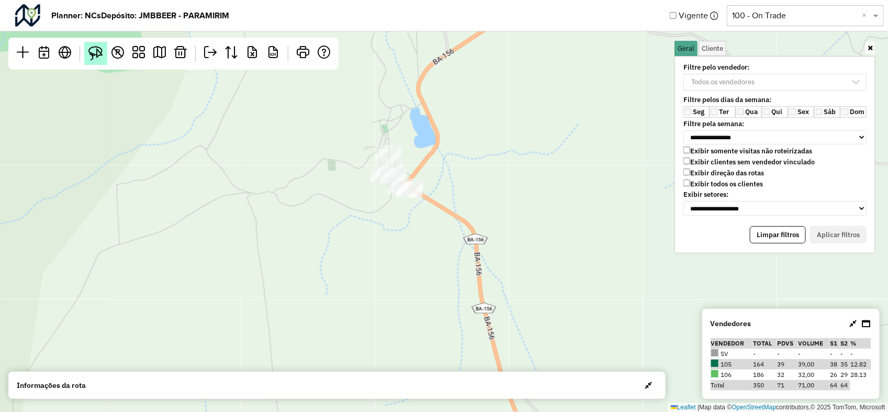
drag, startPoint x: 98, startPoint y: 53, endPoint x: 103, endPoint y: 51, distance: 5.4
click at [98, 53] on img at bounding box center [95, 53] width 15 height 15
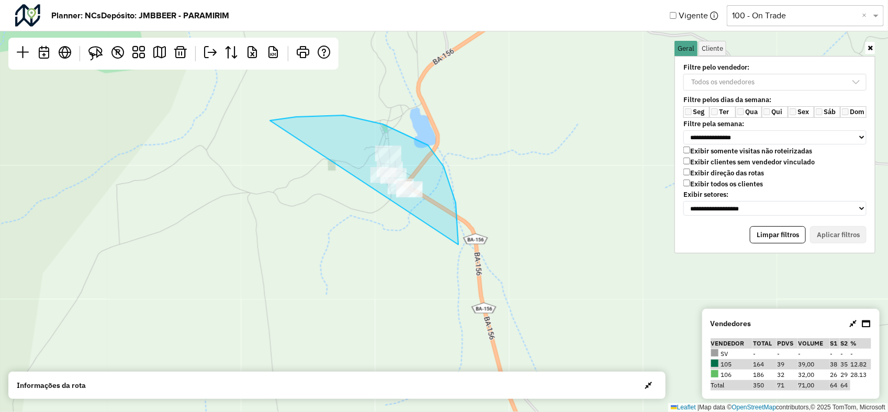
drag, startPoint x: 344, startPoint y: 115, endPoint x: 336, endPoint y: 241, distance: 126.3
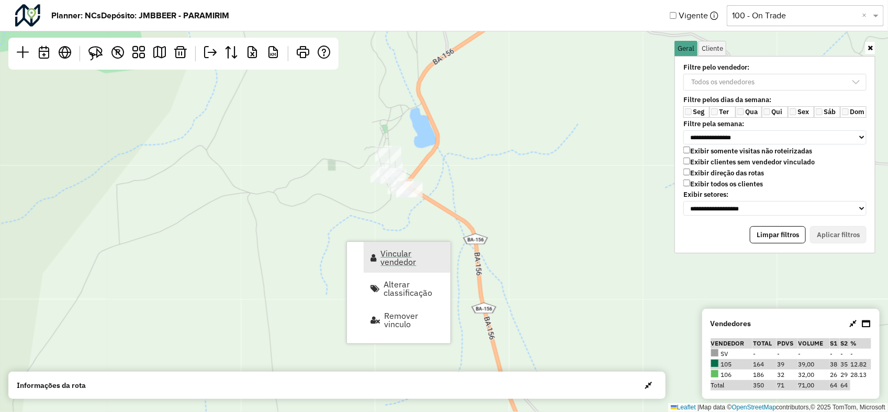
click at [401, 254] on span "Vincular vendedor" at bounding box center [412, 257] width 63 height 17
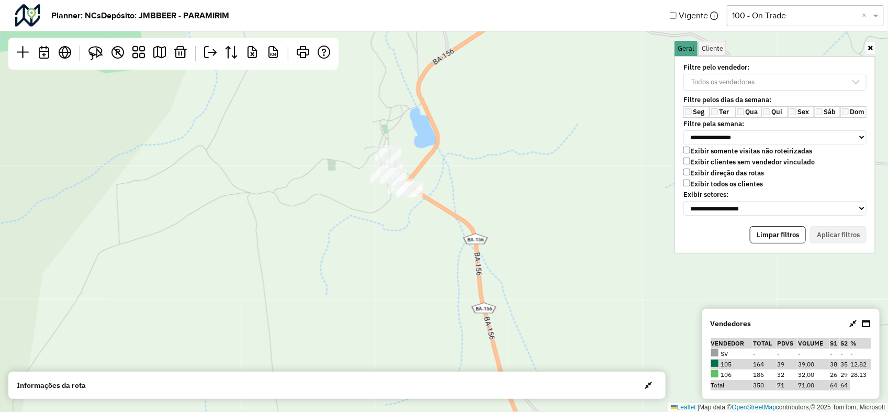
select select "********"
select select "*"
select select "********"
select select "*"
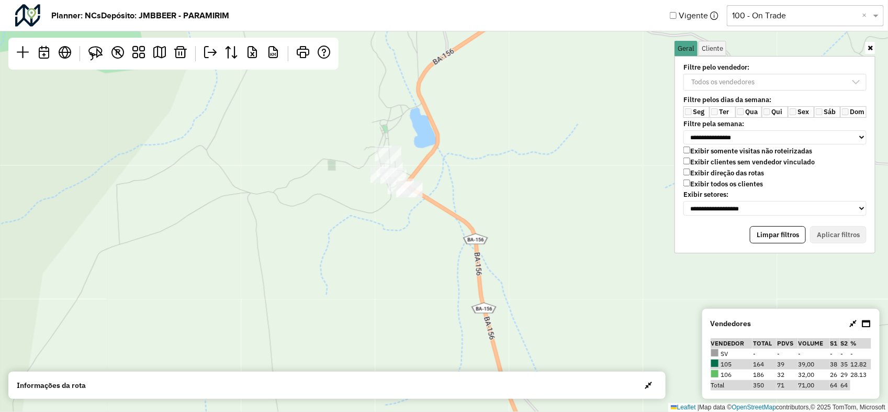
select select "********"
select select "*"
select select "********"
select select "*"
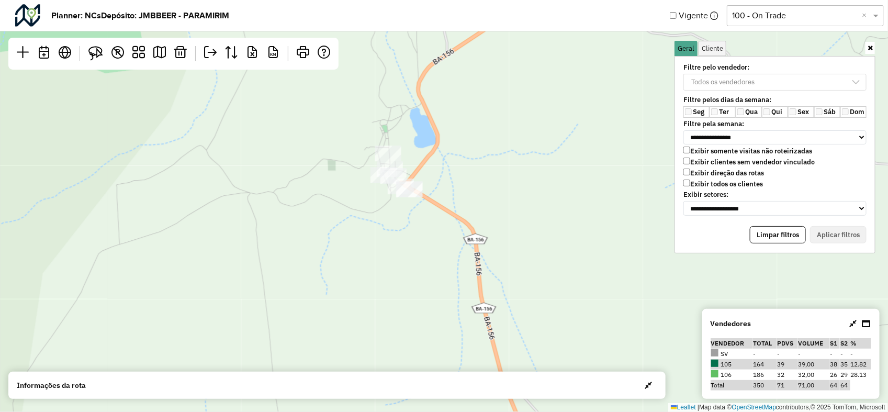
select select "*"
select select "********"
select select "*"
select select "********"
select select "*"
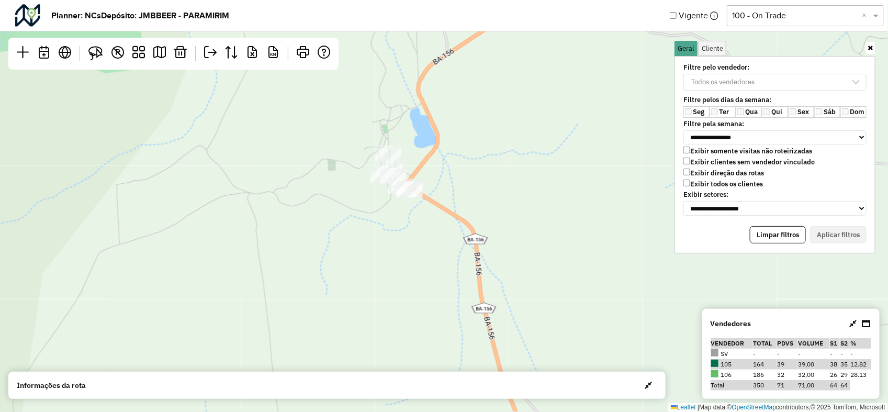
select select "*"
select select "********"
select select "*"
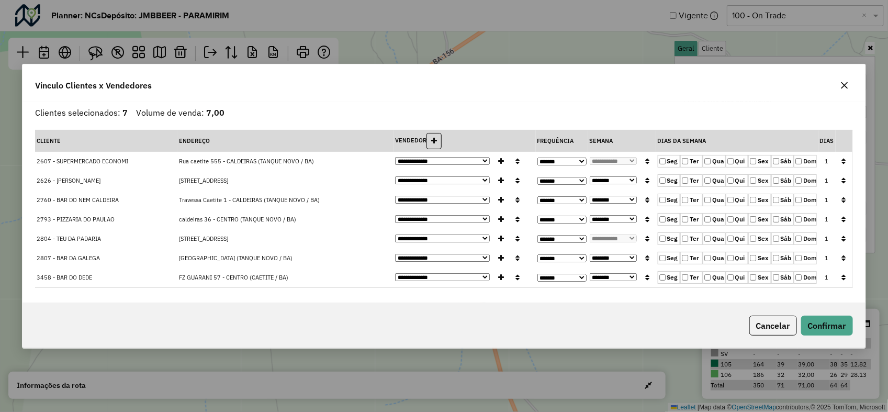
scroll to position [0, 0]
click at [844, 81] on icon "button" at bounding box center [844, 85] width 8 height 8
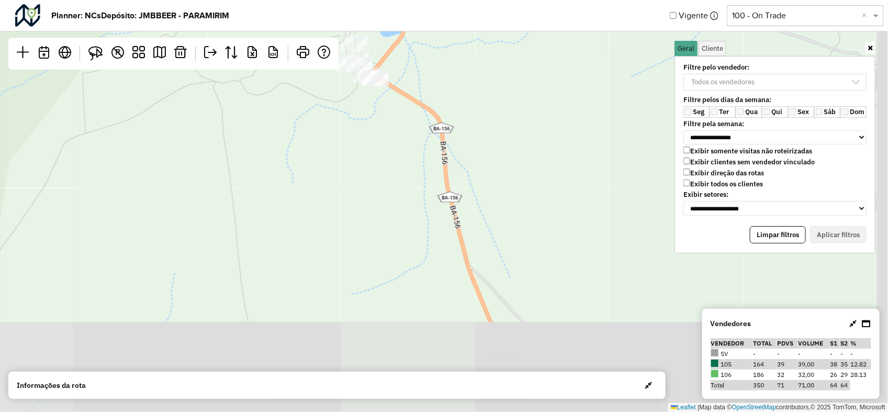
drag, startPoint x: 493, startPoint y: 331, endPoint x: 463, endPoint y: 234, distance: 101.0
click at [463, 234] on div "Leaflet | Map data © OpenStreetMap contributors,© 2025 TomTom, Microsoft" at bounding box center [444, 206] width 888 height 412
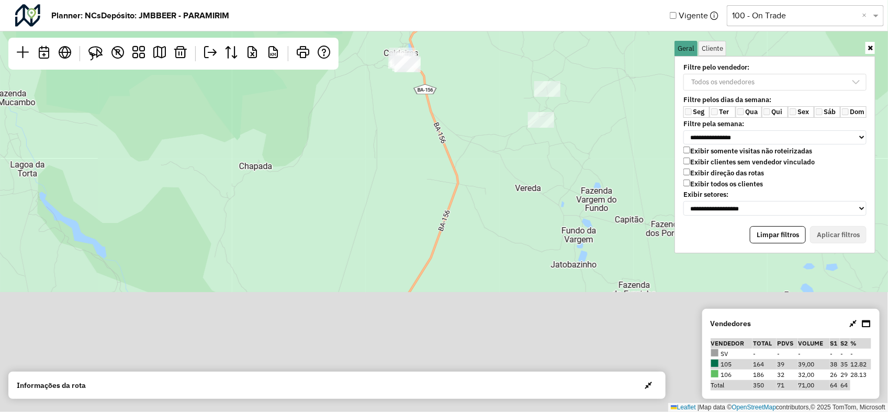
drag, startPoint x: 474, startPoint y: 282, endPoint x: 445, endPoint y: 137, distance: 147.4
click at [448, 132] on div "2 3 2 Leaflet | Map data © OpenStreetMap contributors,© 2025 TomTom, Microsoft" at bounding box center [444, 206] width 888 height 412
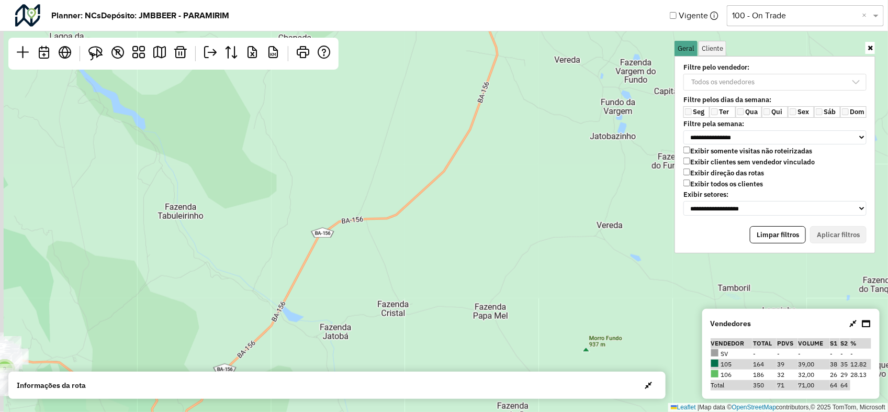
drag, startPoint x: 399, startPoint y: 305, endPoint x: 425, endPoint y: 196, distance: 111.6
click at [445, 175] on div "2 3 Leaflet | Map data © OpenStreetMap contributors,© 2025 TomTom, Microsoft" at bounding box center [444, 206] width 888 height 412
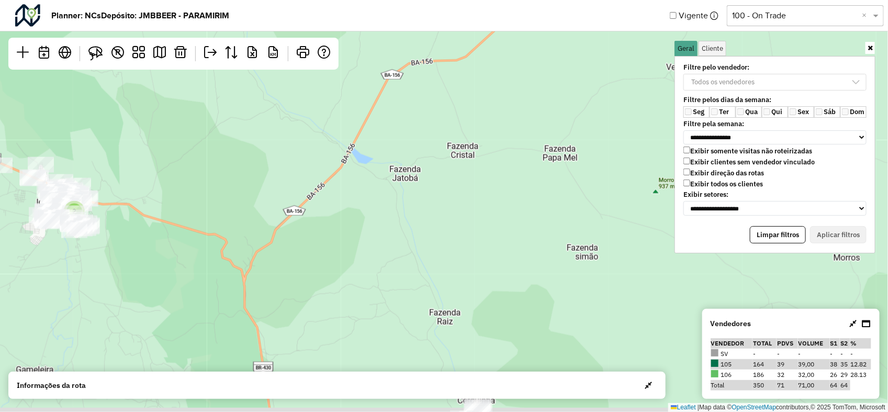
drag, startPoint x: 375, startPoint y: 253, endPoint x: 424, endPoint y: 171, distance: 96.0
click at [424, 171] on div "2 3 Leaflet | Map data © OpenStreetMap contributors,© 2025 TomTom, Microsoft" at bounding box center [444, 206] width 888 height 412
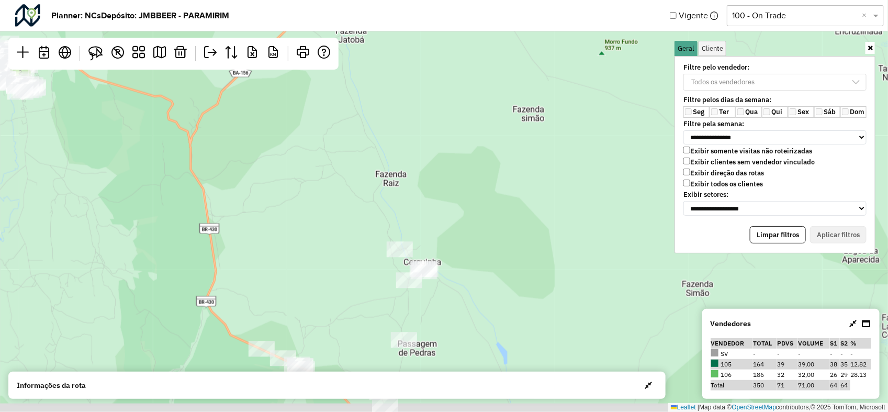
drag, startPoint x: 393, startPoint y: 313, endPoint x: 332, endPoint y: 182, distance: 144.2
click at [332, 182] on div "2 Leaflet | Map data © OpenStreetMap contributors,© 2025 TomTom, Microsoft" at bounding box center [444, 206] width 888 height 412
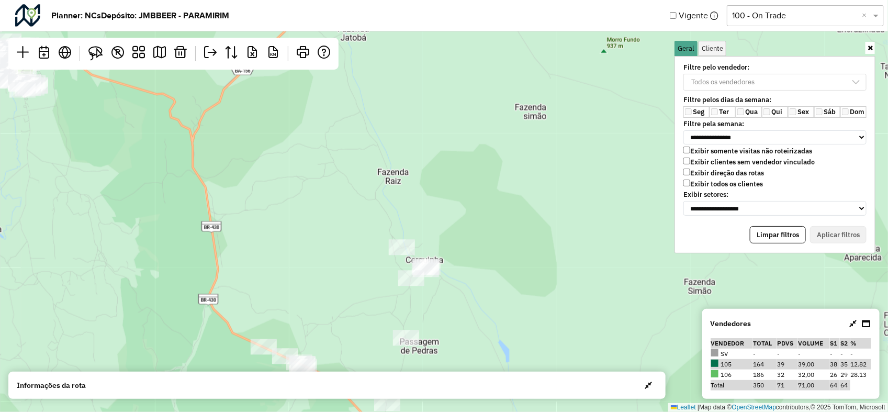
drag, startPoint x: 333, startPoint y: 186, endPoint x: 341, endPoint y: 197, distance: 12.8
click at [341, 197] on div "2 Leaflet | Map data © OpenStreetMap contributors,© 2025 TomTom, Microsoft" at bounding box center [444, 206] width 888 height 412
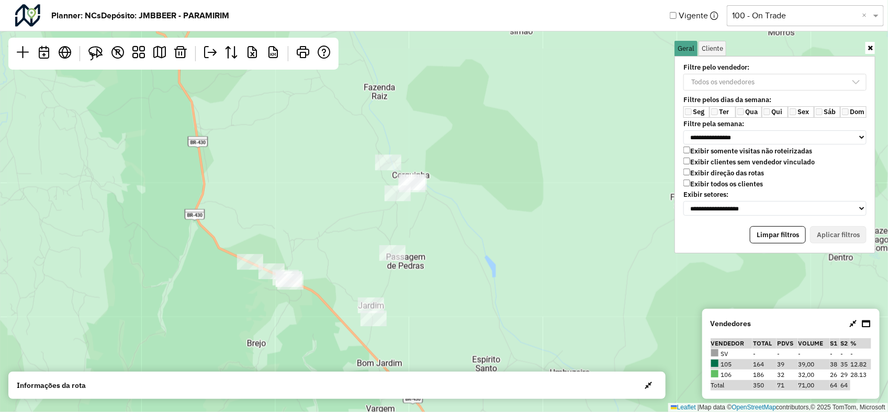
drag, startPoint x: 365, startPoint y: 264, endPoint x: 347, endPoint y: 173, distance: 92.9
click at [347, 172] on div "2 Leaflet | Map data © OpenStreetMap contributors,© 2025 TomTom, Microsoft" at bounding box center [444, 206] width 888 height 412
click at [96, 54] on img at bounding box center [95, 53] width 15 height 15
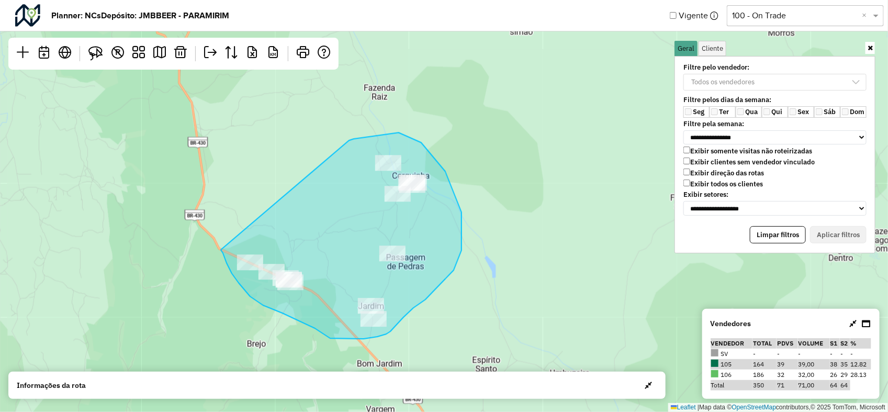
drag, startPoint x: 399, startPoint y: 132, endPoint x: 221, endPoint y: 250, distance: 213.1
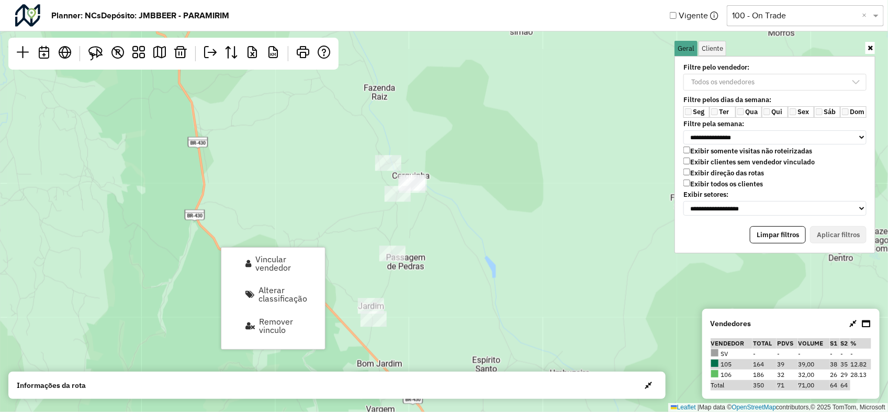
click at [182, 215] on div "2 Leaflet | Map data © OpenStreetMap contributors,© 2025 TomTom, Microsoft" at bounding box center [444, 206] width 888 height 412
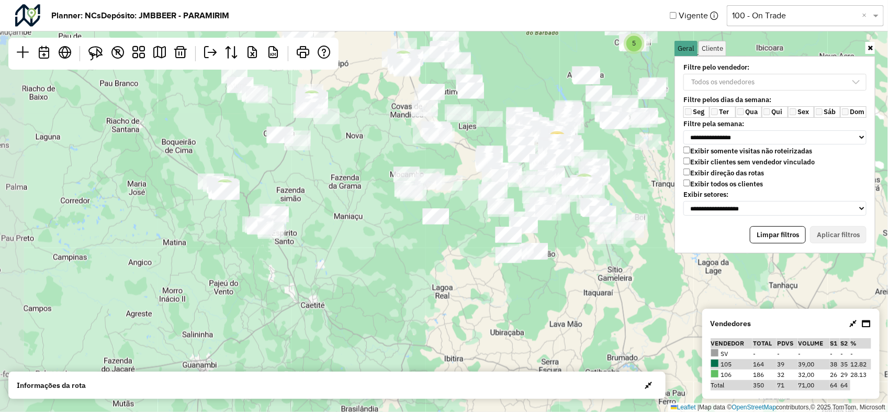
drag, startPoint x: 255, startPoint y: 208, endPoint x: 312, endPoint y: 211, distance: 57.1
click at [312, 211] on div "2 2 9 3 3 3 9 2 3 5 4 36 Leaflet | Map data © OpenStreetMap contributors,© 2025…" at bounding box center [444, 206] width 888 height 412
click at [93, 52] on img at bounding box center [95, 53] width 15 height 15
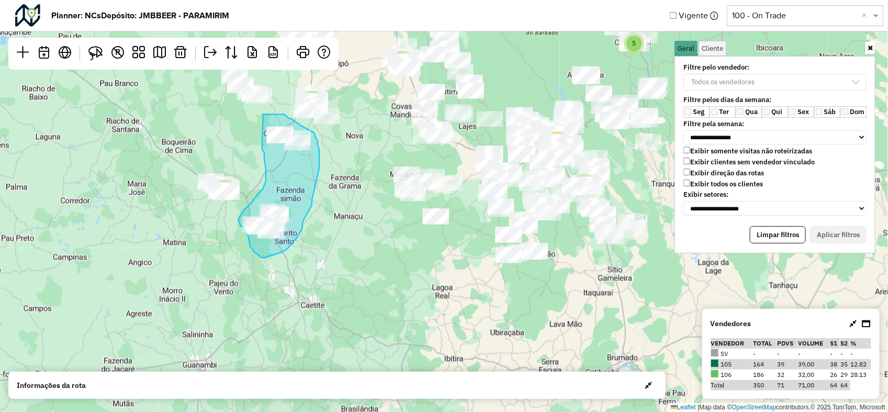
drag, startPoint x: 263, startPoint y: 114, endPoint x: 263, endPoint y: 137, distance: 23.0
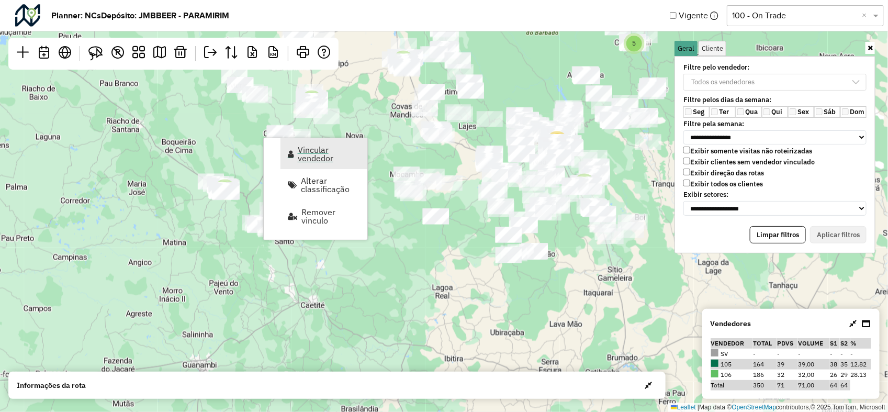
click at [301, 150] on span "Vincular vendedor" at bounding box center [329, 153] width 63 height 17
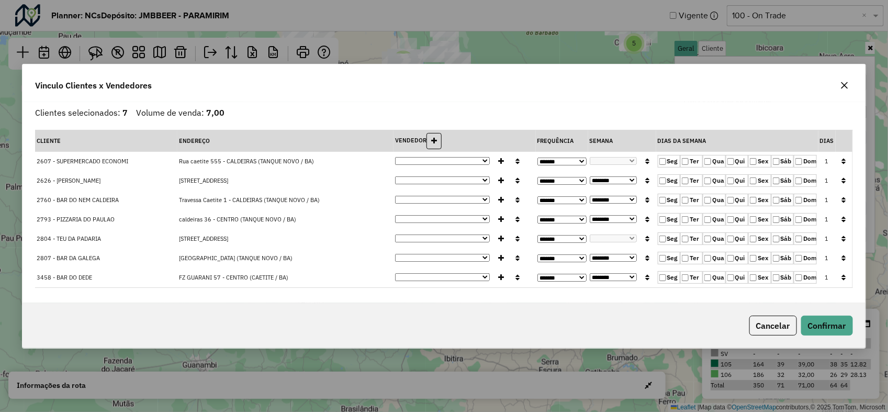
select select "********"
select select "*"
select select "********"
select select "*"
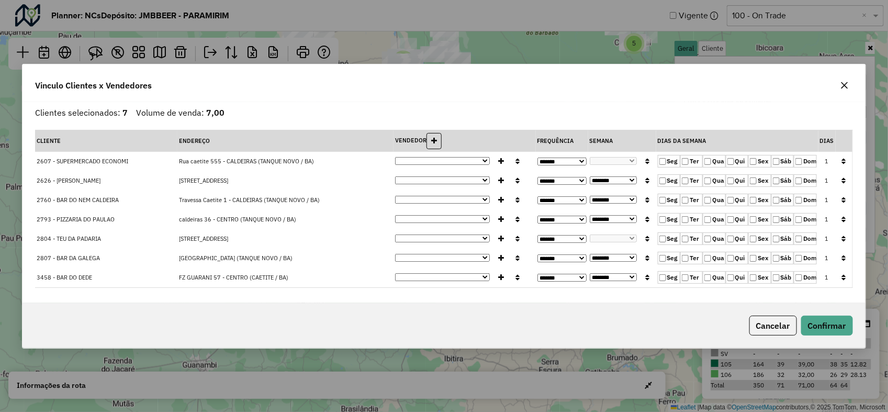
select select "********"
select select "*"
select select "********"
select select "*"
select select "********"
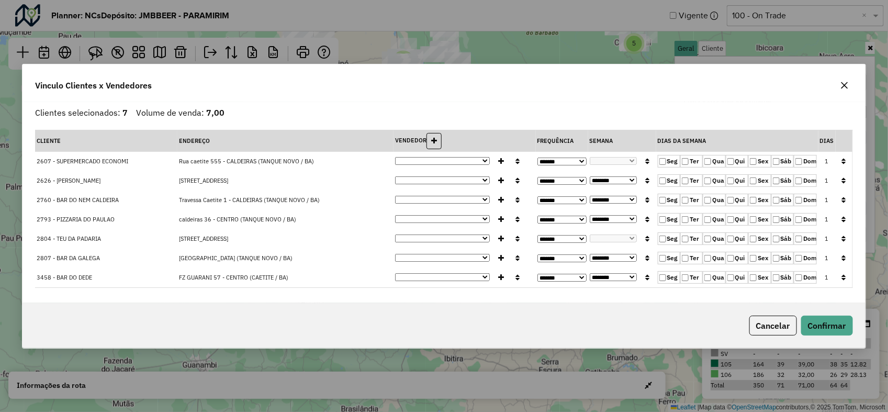
select select "*"
select select "********"
select select "*"
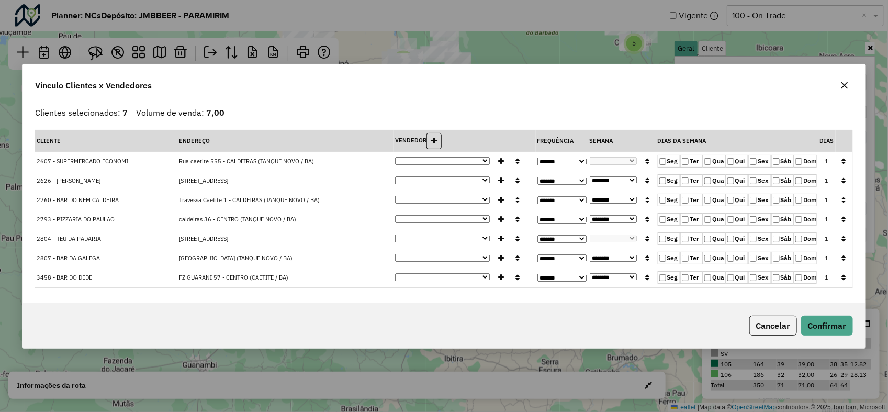
select select "********"
select select "*"
select select "********"
select select "*"
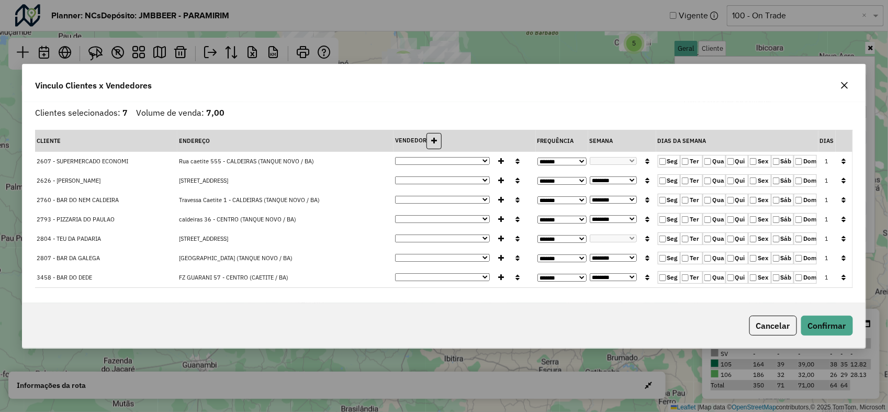
select select "********"
select select "*"
select select "********"
select select "*"
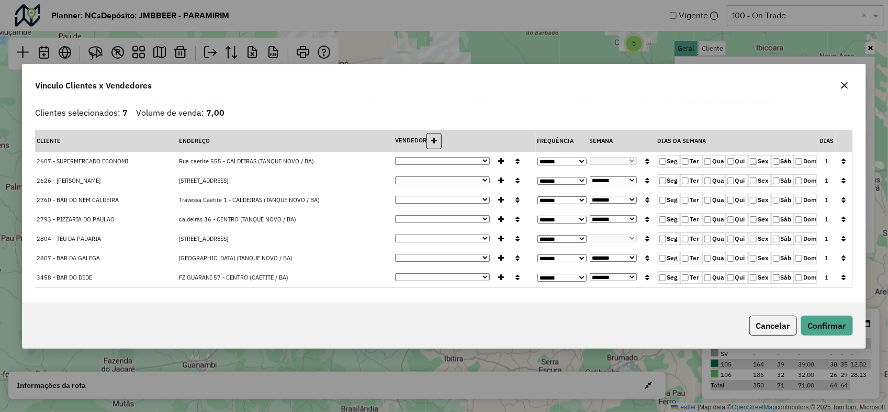
select select "*"
select select "********"
select select "*"
select select "********"
select select "*"
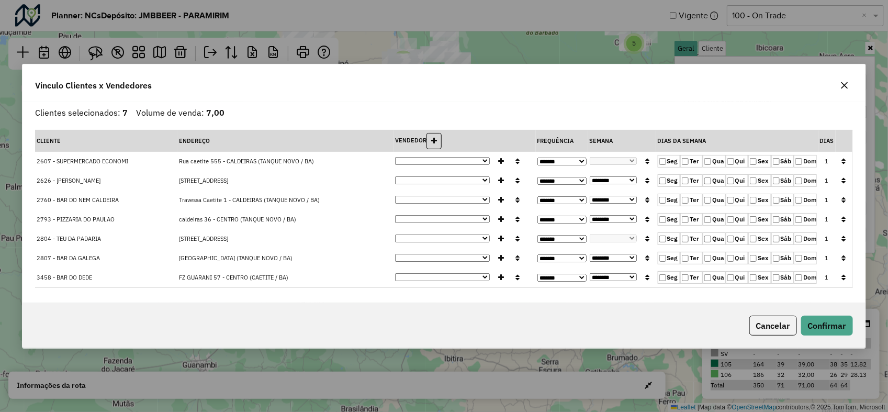
select select "*"
select select "********"
select select "*"
select select "********"
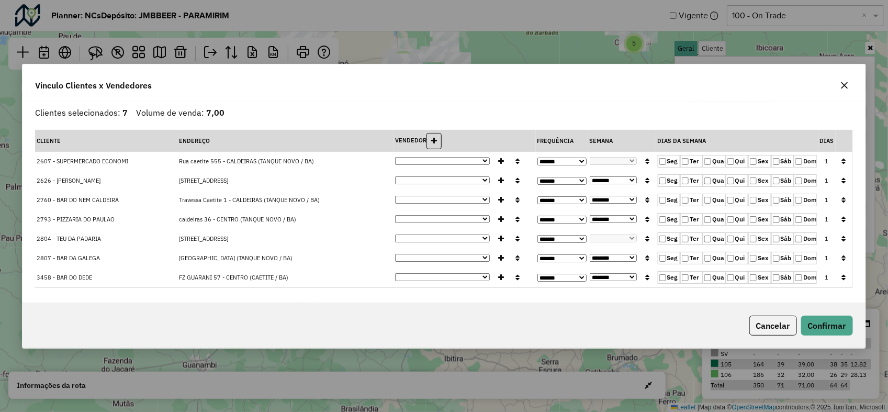
select select "*"
select select "********"
select select "*"
select select "********"
select select "*"
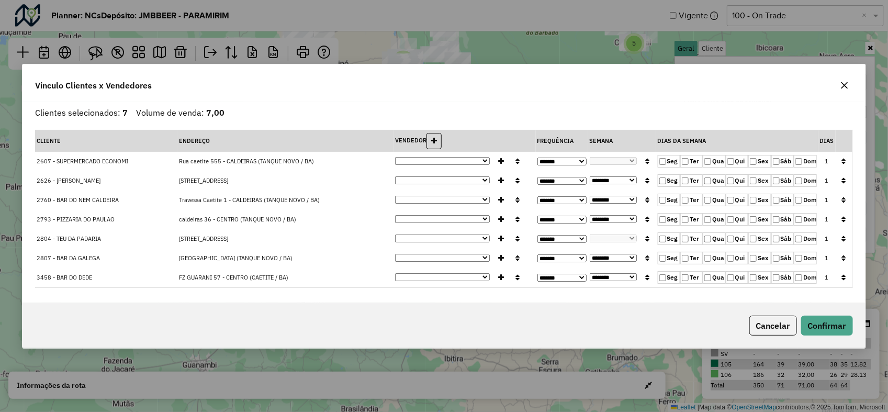
select select "********"
select select "*"
select select "********"
select select "*"
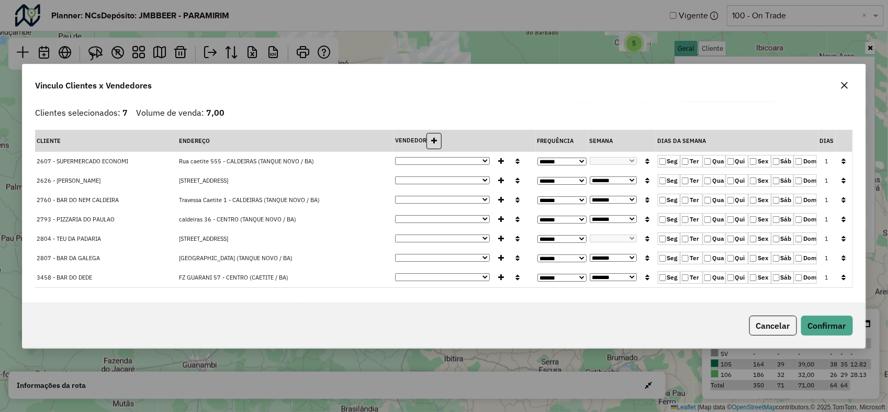
select select "********"
select select "*"
select select "********"
select select "*"
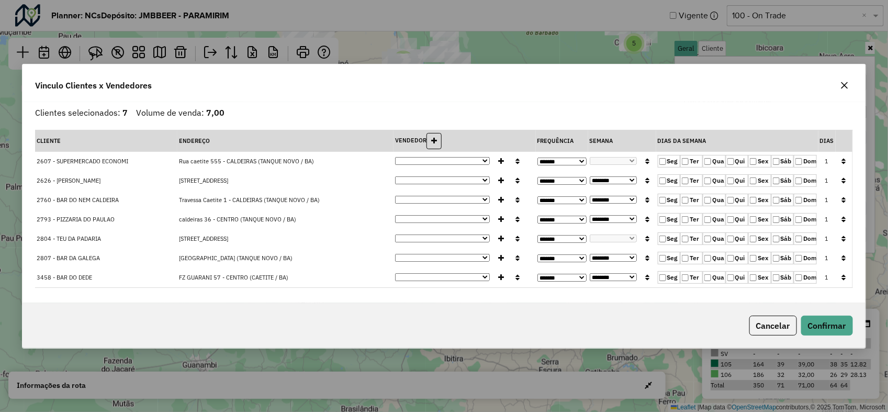
select select "********"
select select "*"
select select "********"
select select "*"
select select "********"
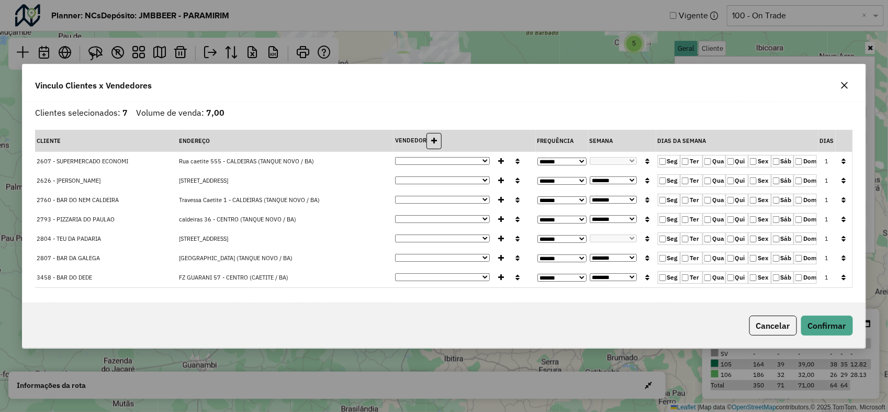
select select "*"
select select "********"
select select "*"
